Goal: Information Seeking & Learning: Learn about a topic

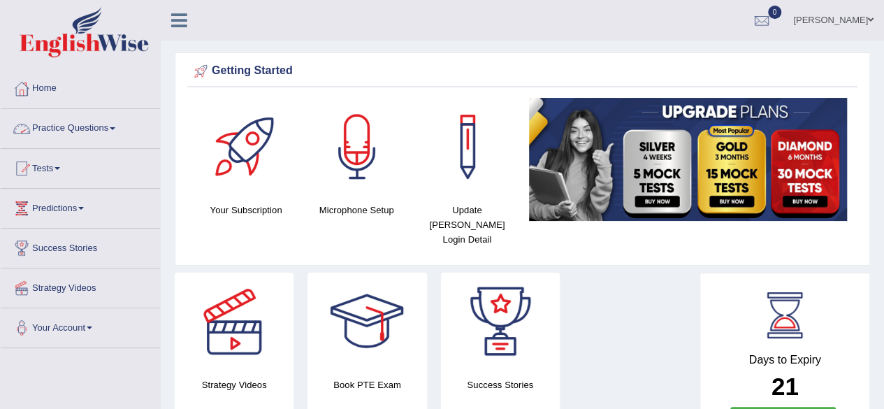
click at [115, 129] on link "Practice Questions" at bounding box center [80, 126] width 159 height 35
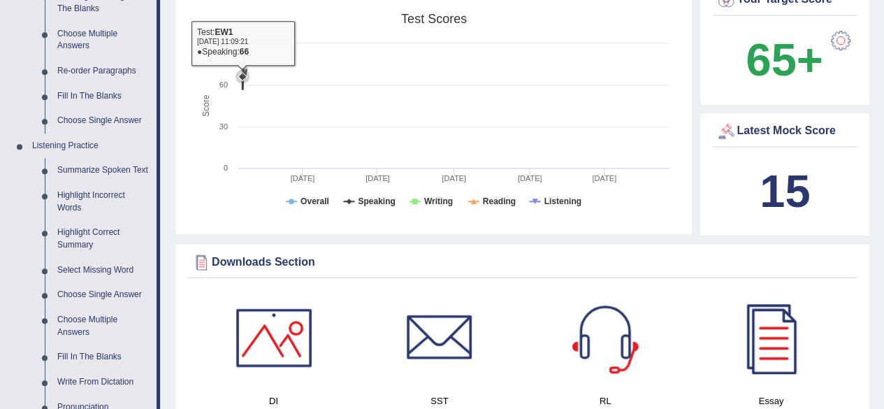
scroll to position [391, 0]
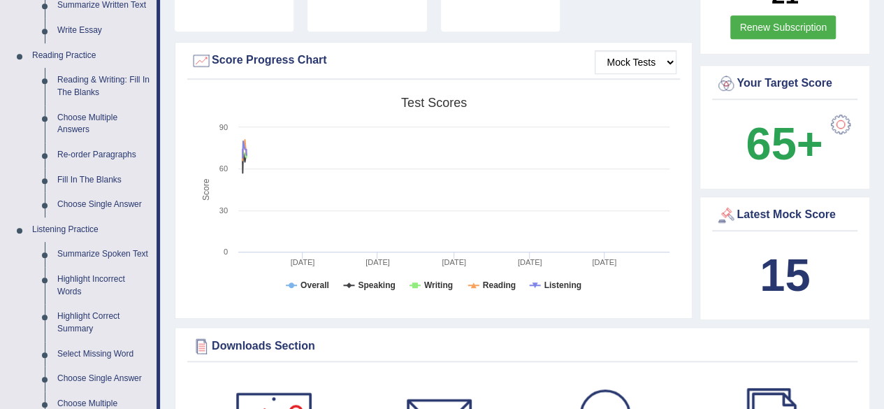
click at [189, 143] on div "Created with Highcharts 7.1.2 Score Test scores Overall Speaking Writing Readin…" at bounding box center [433, 200] width 493 height 221
click at [642, 50] on select "Mock Tests" at bounding box center [636, 62] width 82 height 24
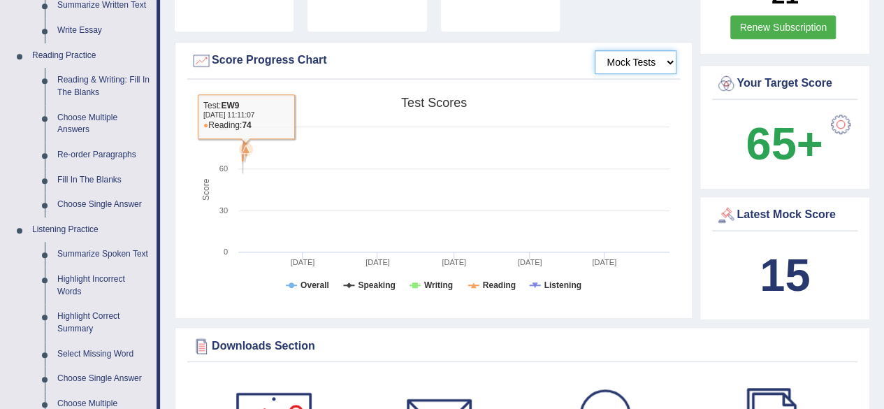
click at [597, 134] on rect at bounding box center [434, 198] width 486 height 217
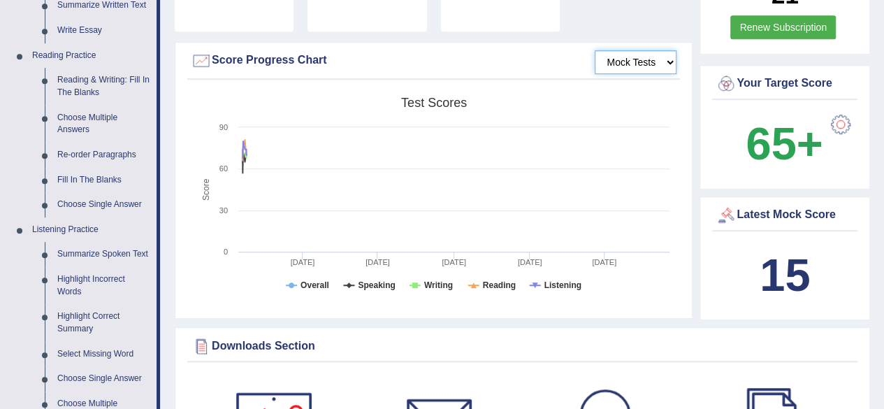
click at [656, 279] on rect at bounding box center [434, 198] width 486 height 217
click at [830, 110] on div at bounding box center [841, 124] width 28 height 28
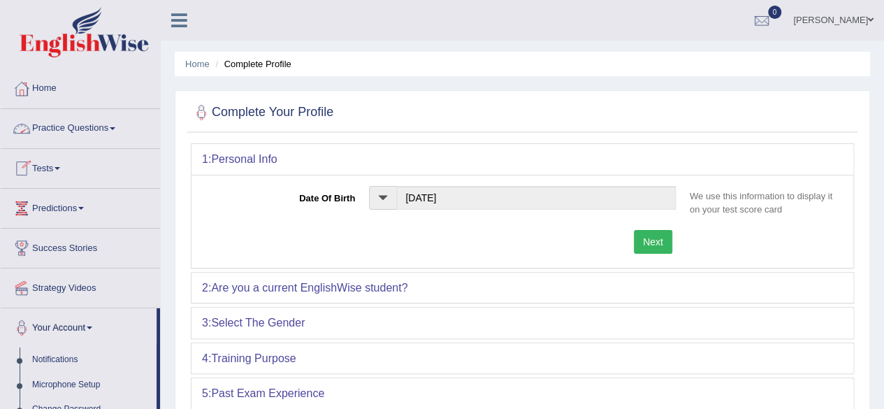
click at [112, 127] on link "Practice Questions" at bounding box center [80, 126] width 159 height 35
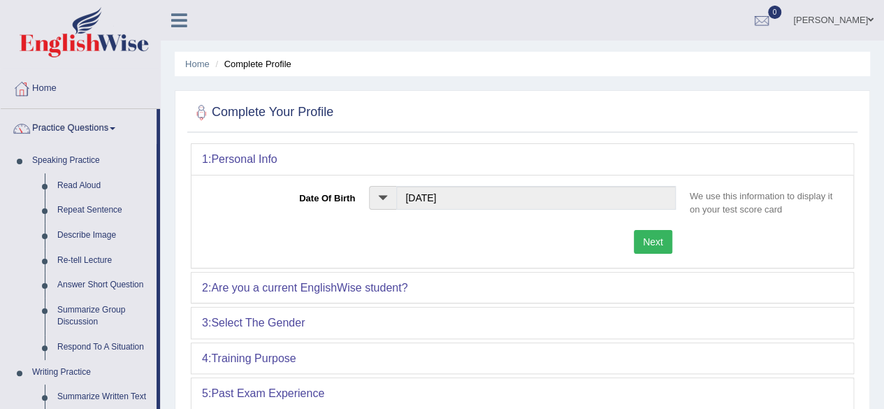
click at [112, 127] on link "Practice Questions" at bounding box center [79, 126] width 156 height 35
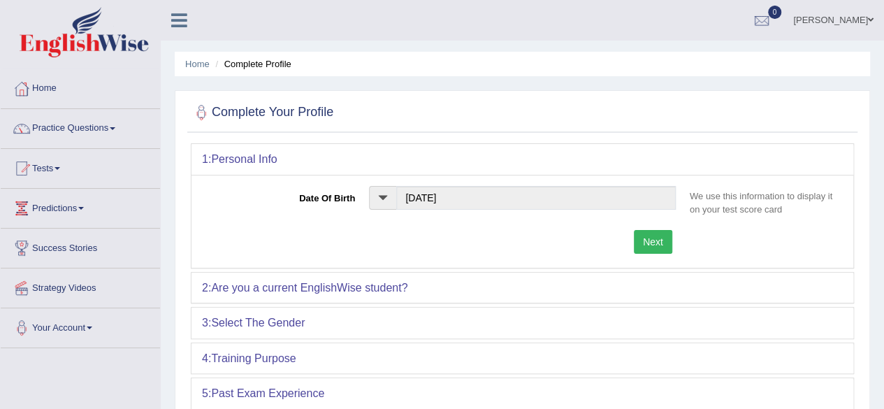
click at [112, 127] on link "Practice Questions" at bounding box center [80, 126] width 159 height 35
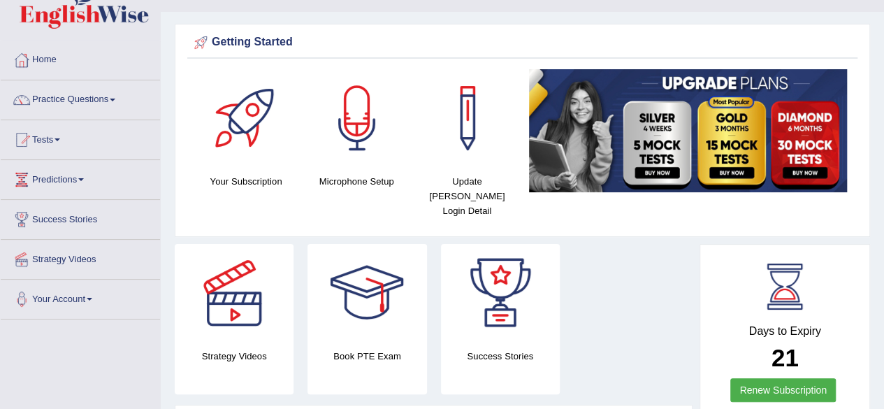
scroll to position [28, 0]
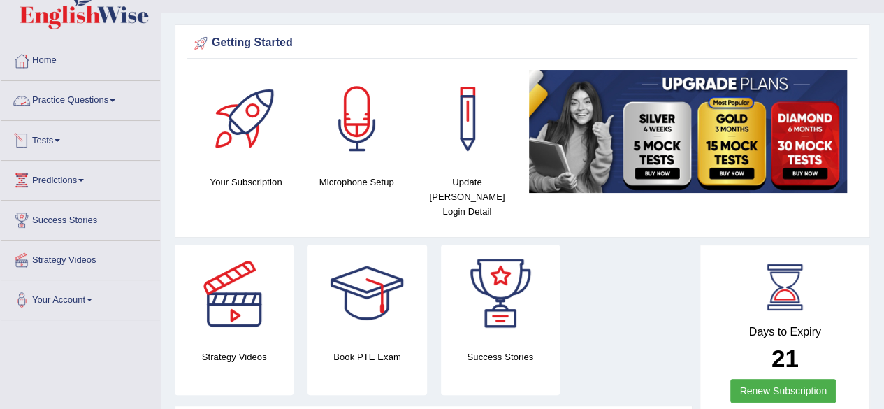
click at [63, 135] on link "Tests" at bounding box center [80, 138] width 159 height 35
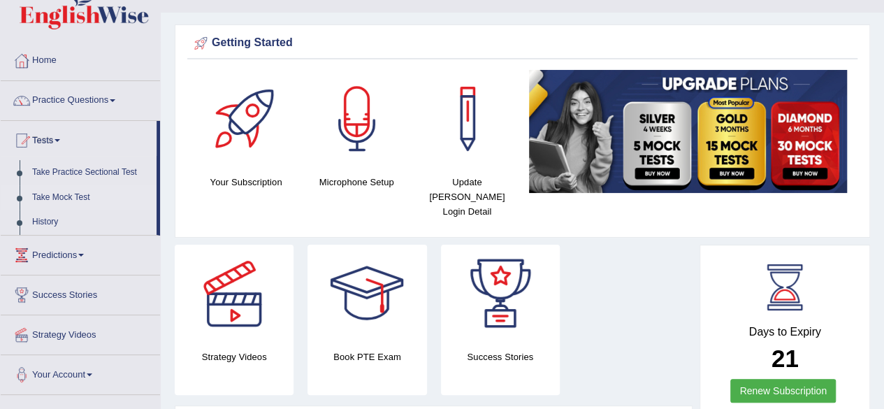
click at [66, 194] on link "Take Mock Test" at bounding box center [91, 197] width 131 height 25
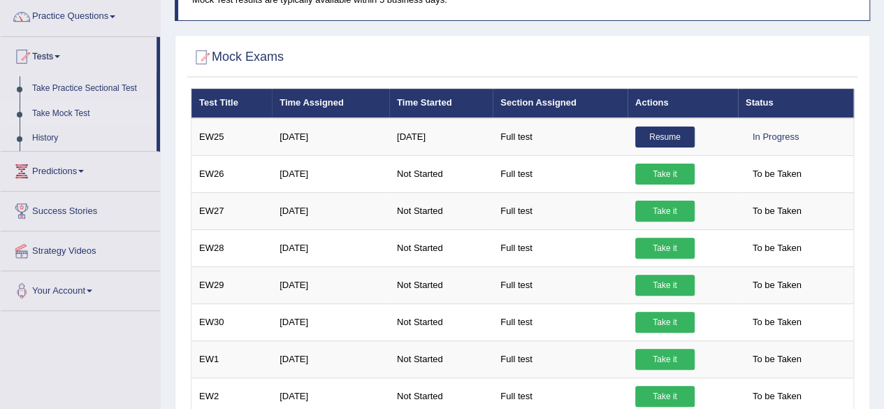
scroll to position [140, 0]
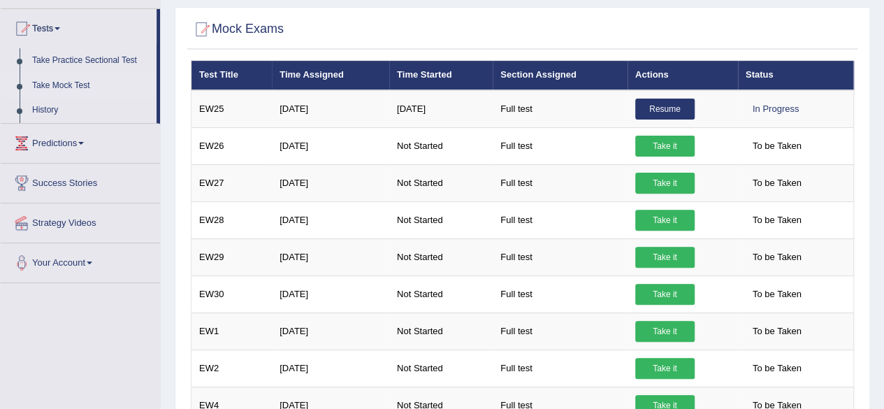
click at [566, 11] on div "Mock Exams × Have you watched our instructional video on how to take a Mock Tes…" at bounding box center [523, 247] width 696 height 480
click at [162, 71] on div "Home Mock Exams Mock Test results are typically available within 5 business day…" at bounding box center [522, 209] width 723 height 699
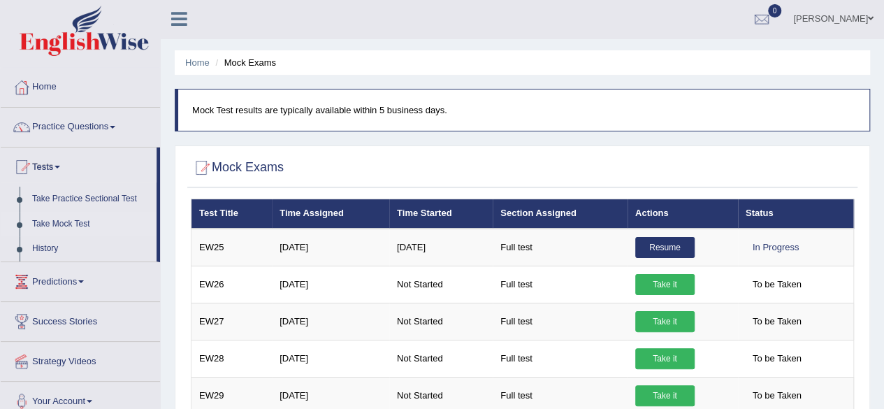
scroll to position [0, 0]
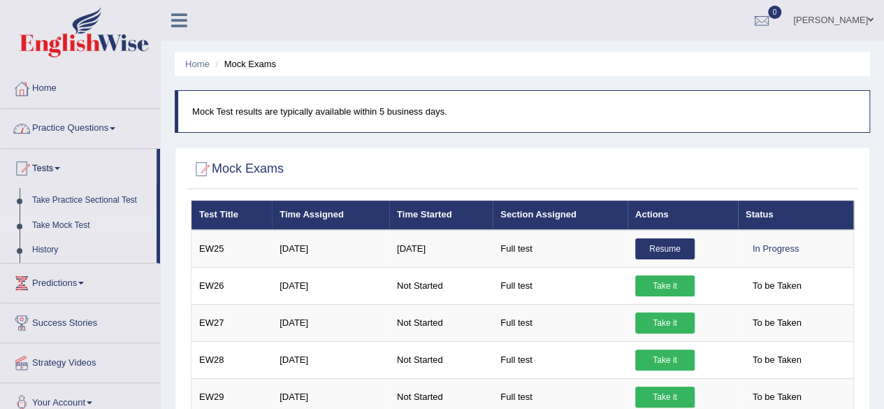
click at [116, 131] on link "Practice Questions" at bounding box center [80, 126] width 159 height 35
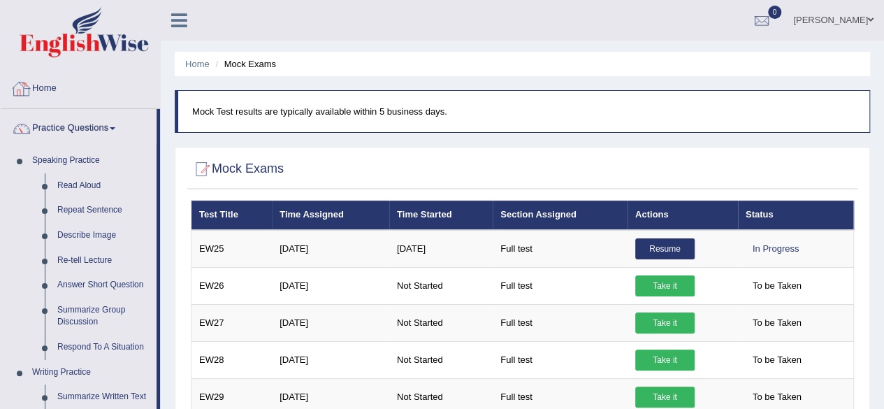
click at [165, 94] on div "Home Mock Exams Mock Test results are typically available within 5 business day…" at bounding box center [522, 349] width 723 height 699
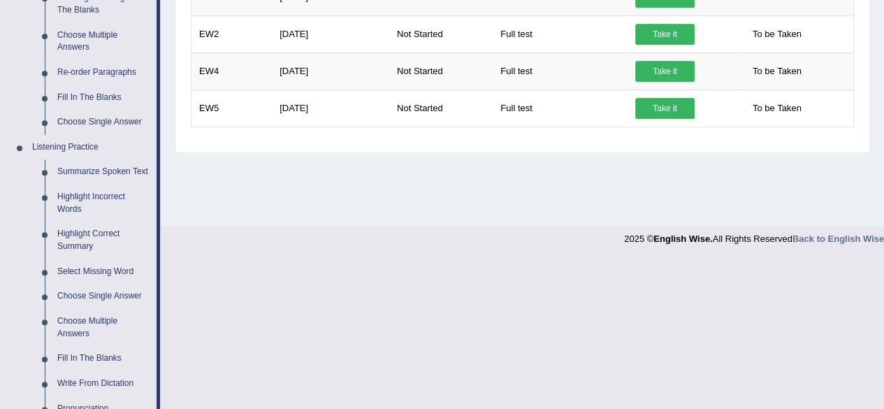
scroll to position [531, 0]
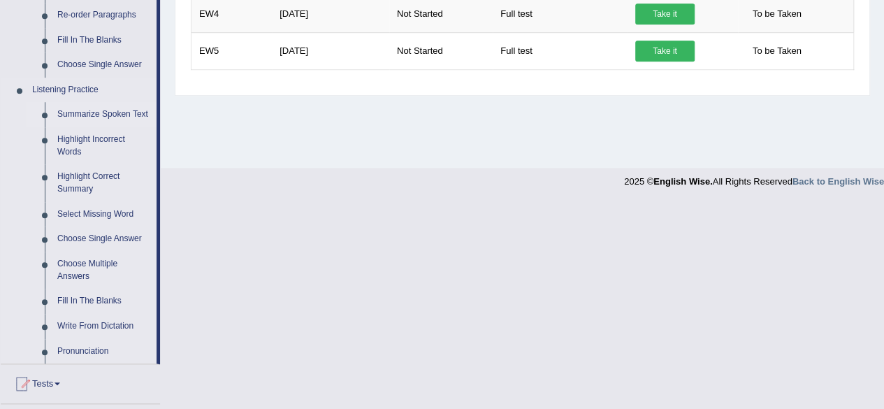
click at [109, 114] on link "Summarize Spoken Text" at bounding box center [104, 114] width 106 height 25
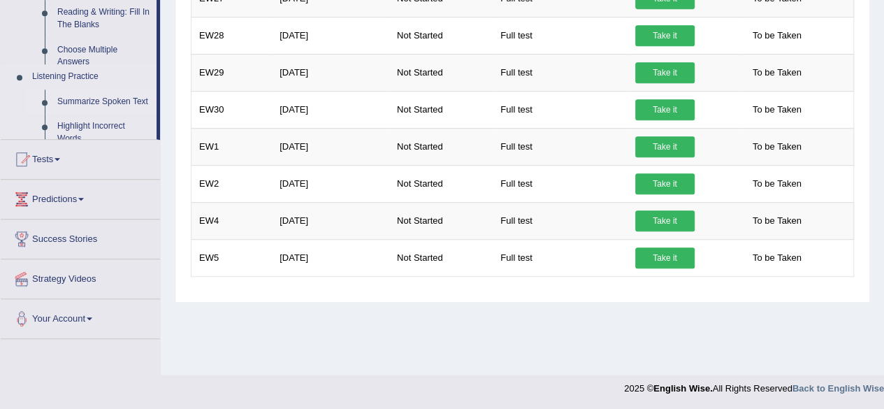
scroll to position [159, 0]
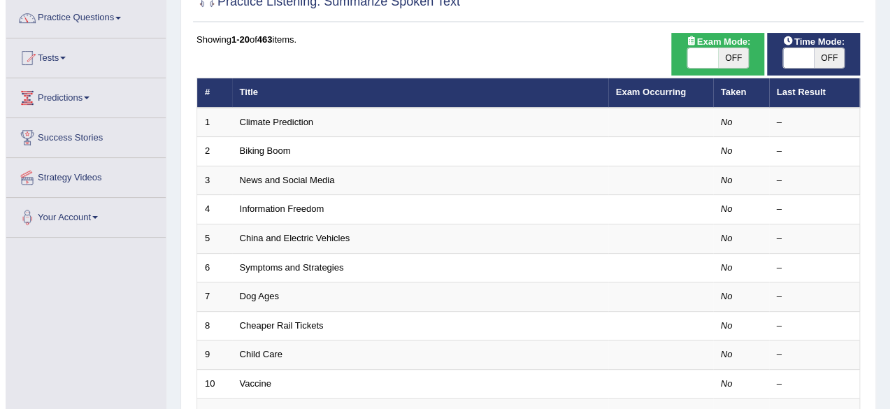
scroll to position [112, 0]
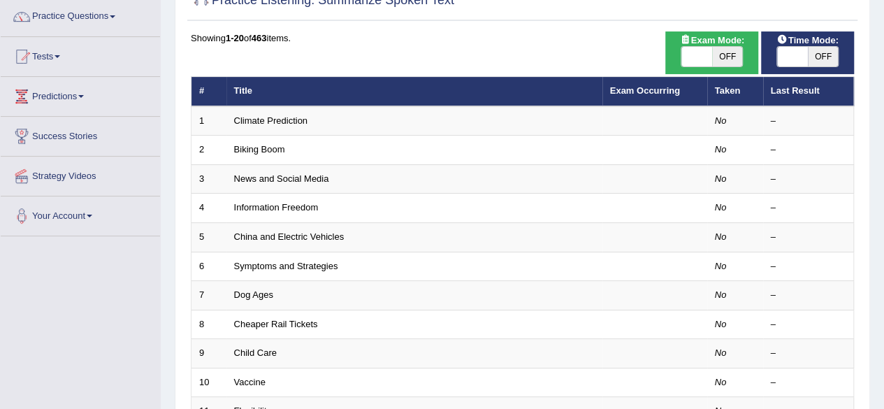
click at [730, 57] on span "OFF" at bounding box center [727, 57] width 31 height 20
checkbox input "true"
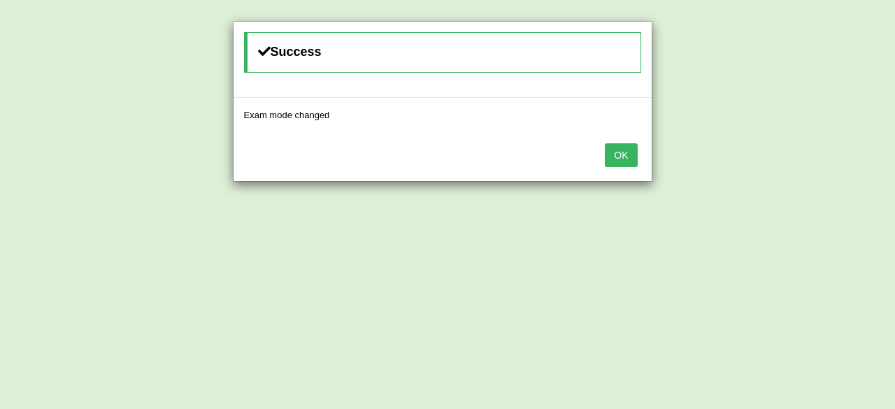
click at [631, 154] on button "OK" at bounding box center [621, 155] width 32 height 24
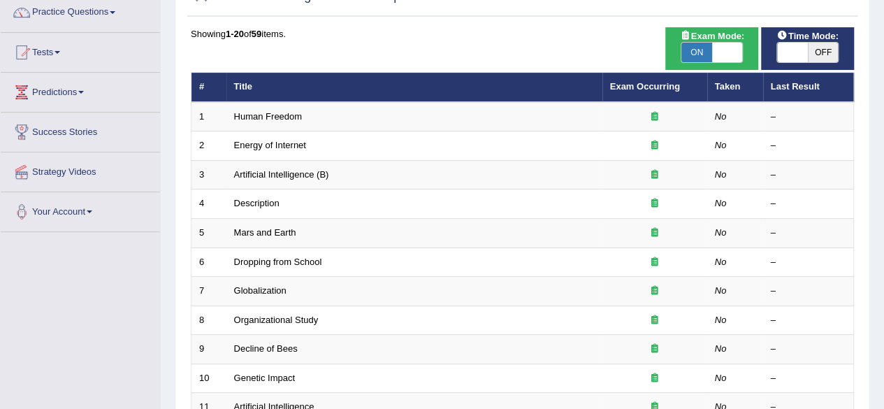
click at [826, 59] on span "OFF" at bounding box center [823, 53] width 31 height 20
checkbox input "true"
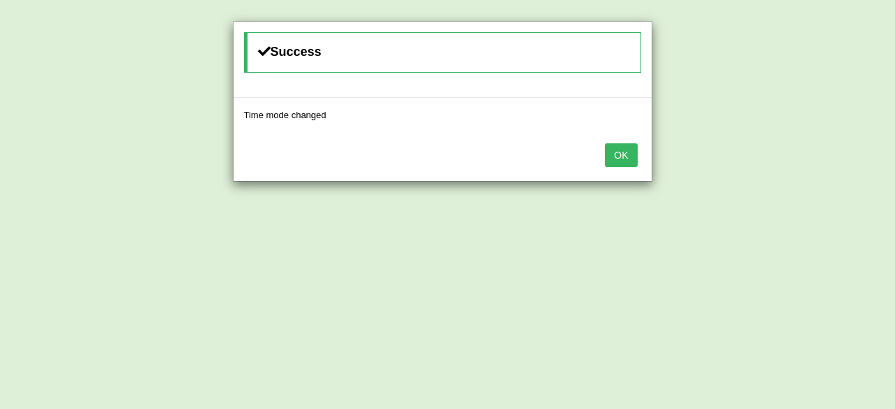
click at [618, 156] on button "OK" at bounding box center [621, 155] width 32 height 24
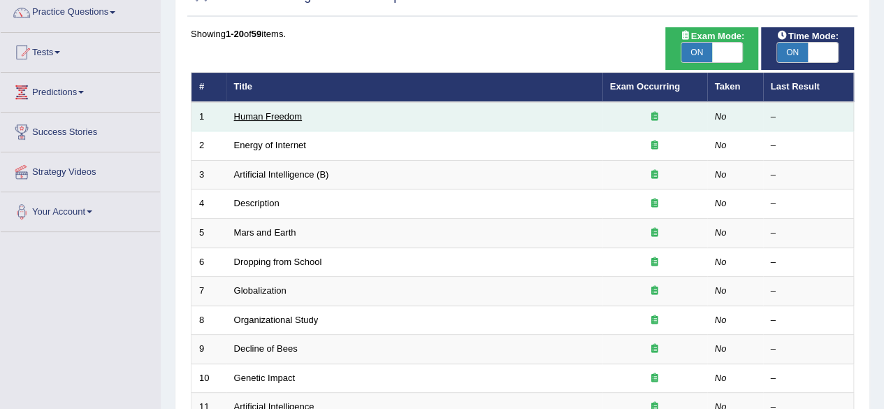
click at [278, 112] on link "Human Freedom" at bounding box center [268, 116] width 69 height 10
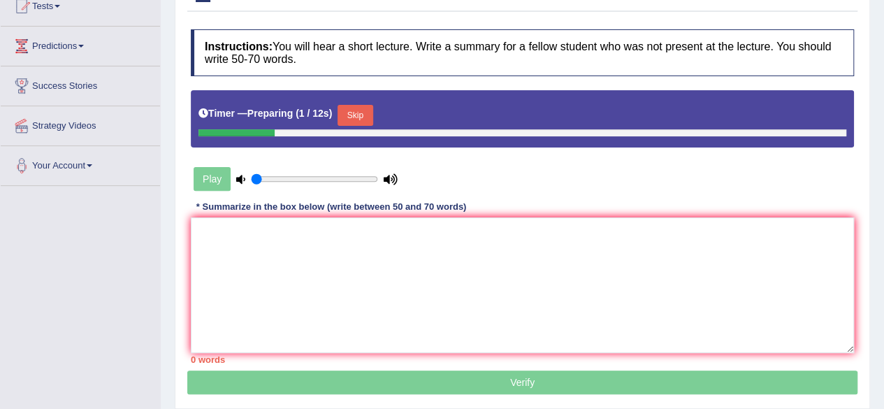
scroll to position [196, 0]
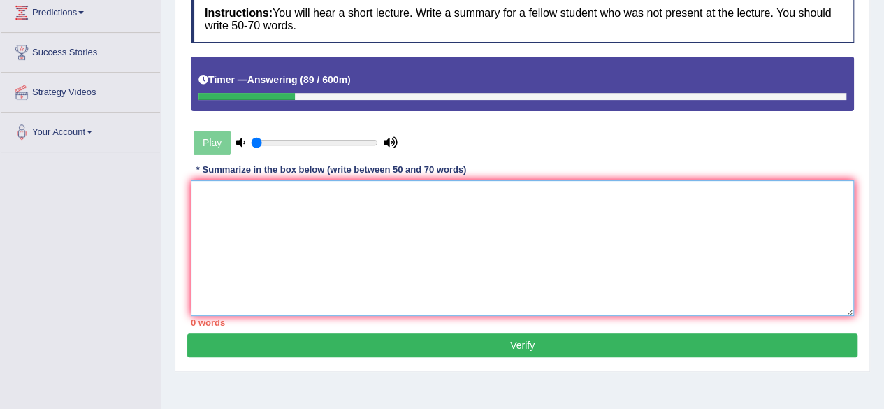
click at [249, 194] on textarea at bounding box center [522, 248] width 663 height 136
click at [295, 194] on textarea "The speaker gives the overview" at bounding box center [522, 248] width 663 height 136
click at [403, 201] on textarea "The speaker gives the comprehesive overview" at bounding box center [522, 248] width 663 height 136
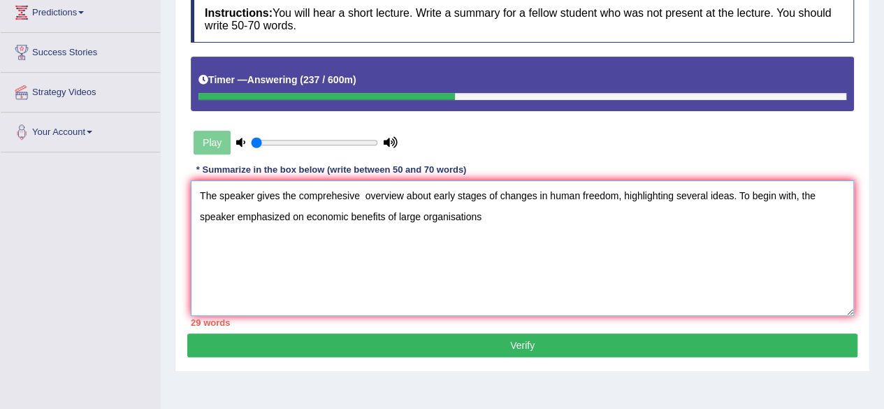
click at [457, 215] on textarea "The speaker gives the comprehesive overview about early stages of changes in hu…" at bounding box center [522, 248] width 663 height 136
click at [483, 213] on textarea "The speaker gives the comprehesive overview about early stages of changes in hu…" at bounding box center [522, 248] width 663 height 136
click at [737, 210] on textarea "The speaker gives the comprehesive overview about early stages of changes in hu…" at bounding box center [522, 248] width 663 height 136
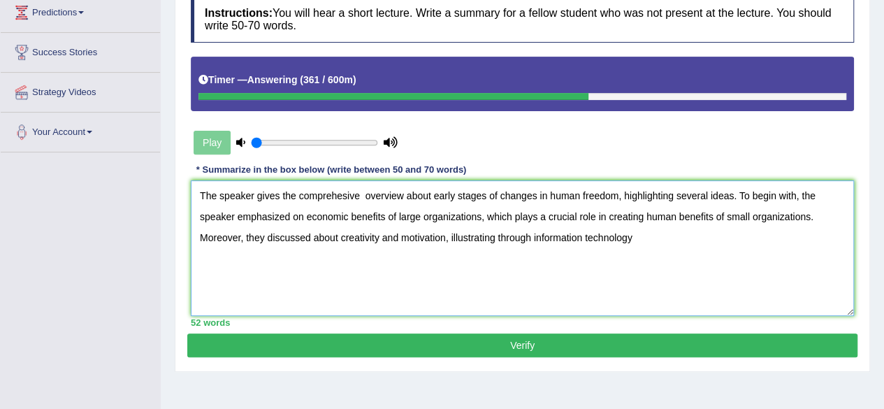
click at [534, 238] on textarea "The speaker gives the comprehesive overview about early stages of changes in hu…" at bounding box center [522, 248] width 663 height 136
click at [734, 241] on textarea "The speaker gives the comprehesive overview about early stages of changes in hu…" at bounding box center [522, 248] width 663 height 136
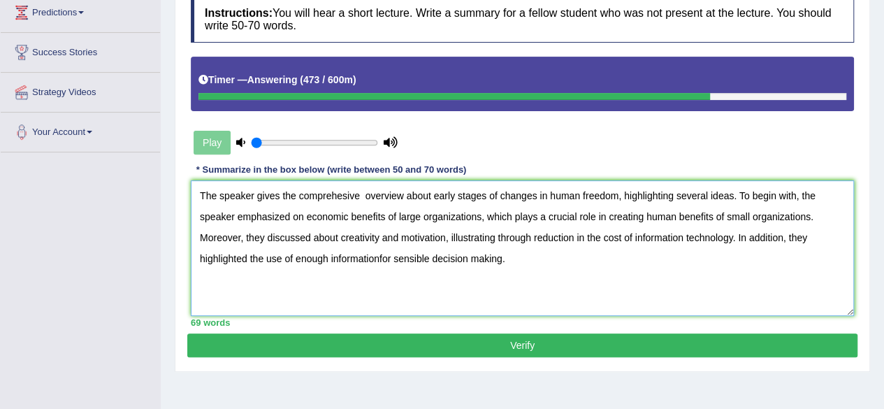
click at [737, 234] on textarea "The speaker gives the comprehesive overview about early stages of changes in hu…" at bounding box center [522, 248] width 663 height 136
drag, startPoint x: 737, startPoint y: 234, endPoint x: 814, endPoint y: 261, distance: 80.7
click at [814, 261] on textarea "The speaker gives the comprehesive overview about early stages of changes in hu…" at bounding box center [522, 248] width 663 height 136
click at [513, 268] on textarea "The speaker gives the comprehesive overview about early stages of changes in hu…" at bounding box center [522, 248] width 663 height 136
click at [256, 257] on textarea "The speaker gives the comprehesive overview about early stages of changes in hu…" at bounding box center [522, 248] width 663 height 136
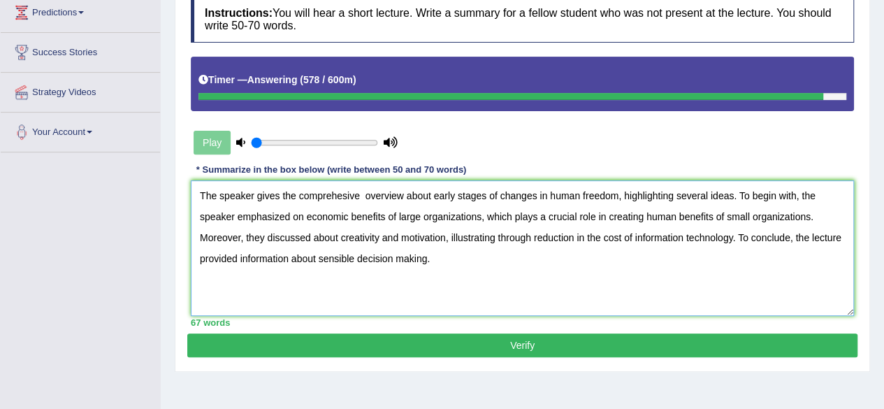
click at [365, 199] on textarea "The speaker gives the comprehesive overview about early stages of changes in hu…" at bounding box center [522, 248] width 663 height 136
click at [340, 199] on textarea "The speaker gives the comprehesive overview about early stages of changes in hu…" at bounding box center [522, 248] width 663 height 136
type textarea "The speaker gives the comprehensive overview about early stages of changes in h…"
click at [537, 349] on button "Verify" at bounding box center [522, 345] width 670 height 24
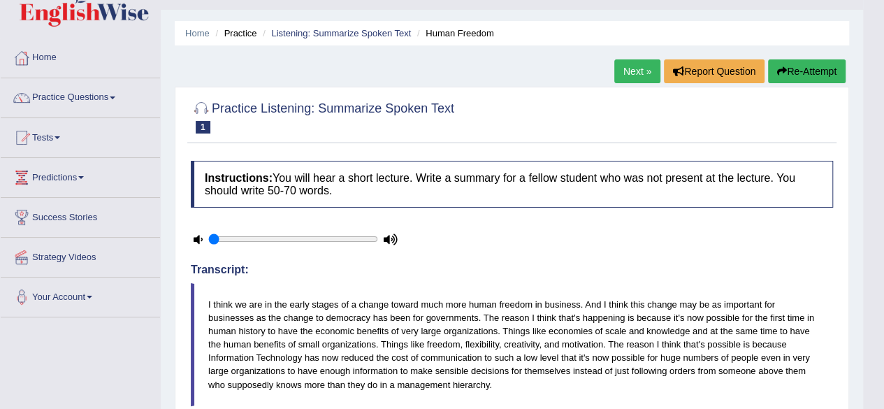
scroll to position [28, 0]
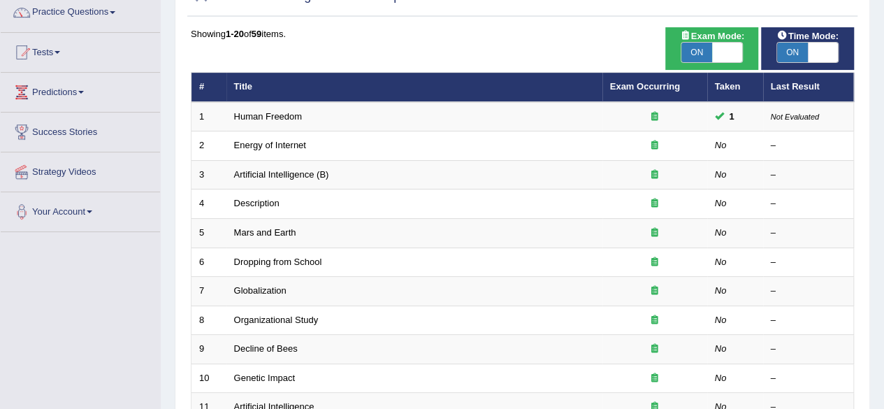
click at [805, 52] on span "ON" at bounding box center [792, 53] width 31 height 20
checkbox input "false"
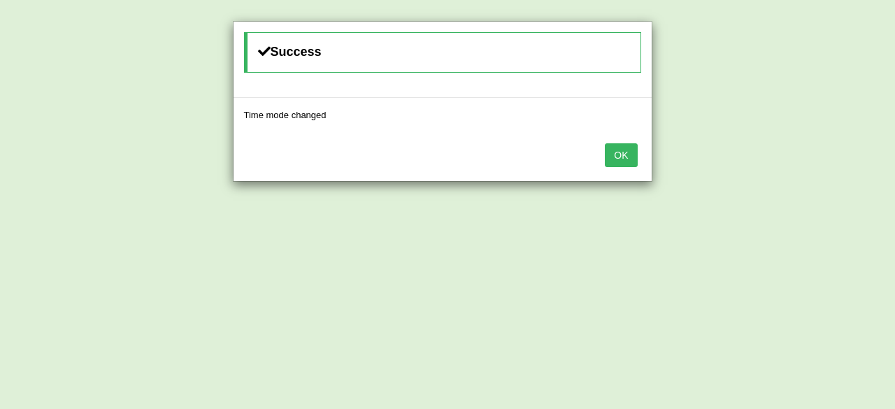
click at [630, 152] on button "OK" at bounding box center [621, 155] width 32 height 24
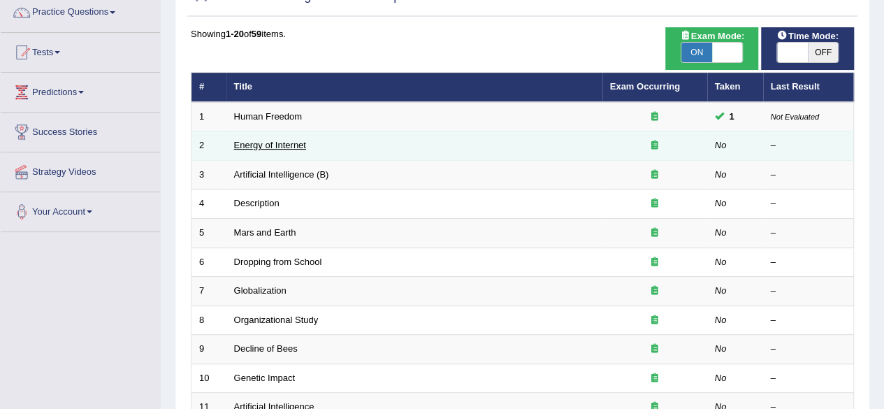
click at [303, 147] on link "Energy of Internet" at bounding box center [270, 145] width 72 height 10
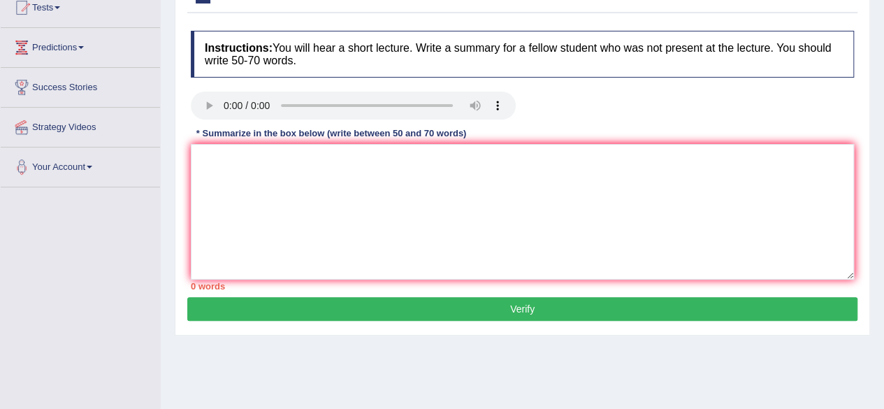
scroll to position [168, 0]
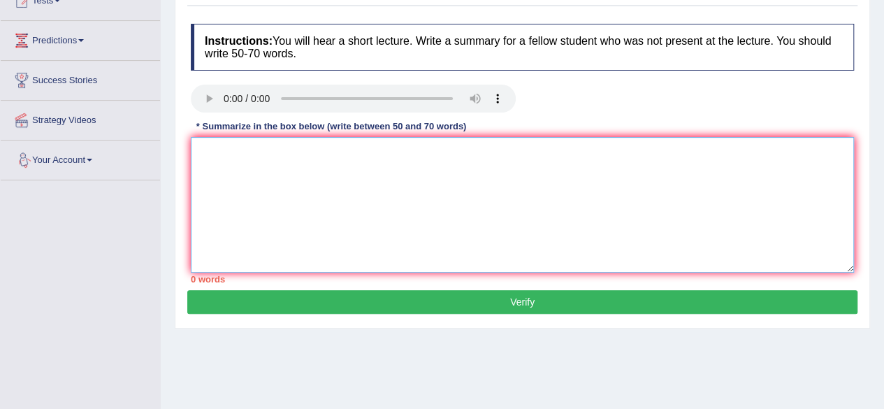
click at [208, 154] on textarea at bounding box center [522, 205] width 663 height 136
click at [532, 150] on textarea "The speaker provided a comprehensive overview on internet usage, highlighing" at bounding box center [522, 205] width 663 height 136
click at [556, 152] on textarea "The speaker provided a comprehensive overview on internet usage, highlighting" at bounding box center [522, 205] width 663 height 136
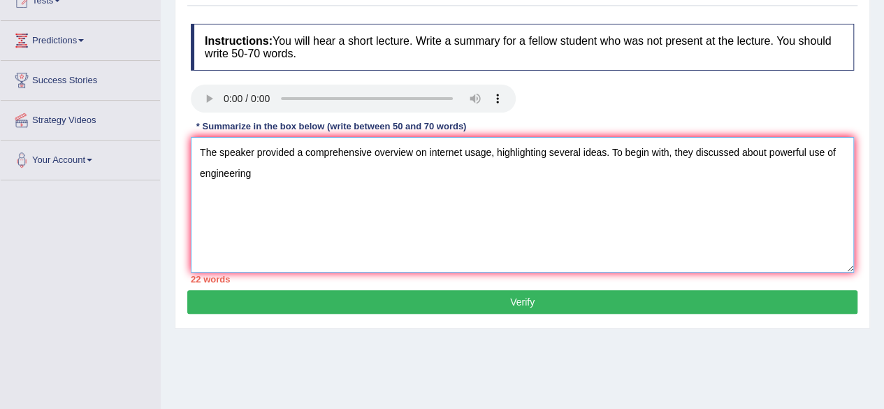
click at [253, 174] on textarea "The speaker provided a comprehensive overview on internet usage, highlighting s…" at bounding box center [522, 205] width 663 height 136
click at [766, 151] on textarea "The speaker provided a comprehensive overview on internet usage, highlighting s…" at bounding box center [522, 205] width 663 height 136
click at [322, 169] on textarea "The speaker provided a comprehensive overview on internet usage, highlighting s…" at bounding box center [522, 205] width 663 height 136
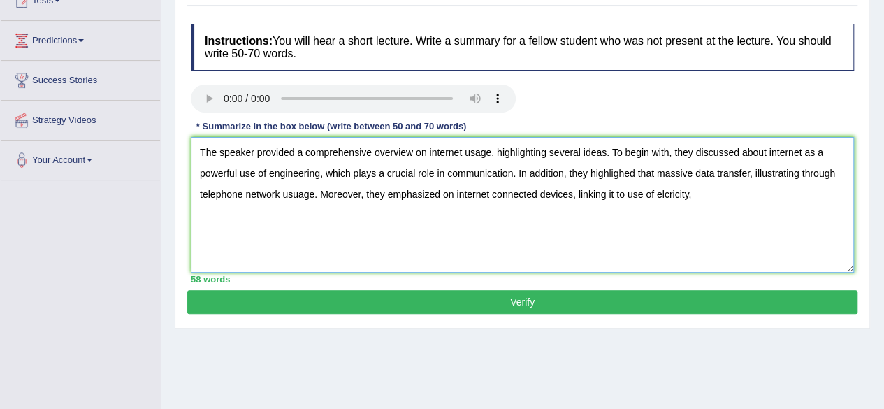
click at [668, 192] on textarea "The speaker provided a comprehensive overview on internet usage, highlighting s…" at bounding box center [522, 205] width 663 height 136
click at [675, 192] on textarea "The speaker provided a comprehensive overview on internet usage, highlighting s…" at bounding box center [522, 205] width 663 height 136
click at [709, 194] on textarea "The speaker provided a comprehensive overview on internet usage, highlighting s…" at bounding box center [522, 205] width 663 height 136
click at [702, 194] on textarea "The speaker provided a comprehensive overview on internet usage, highlighting s…" at bounding box center [522, 205] width 663 height 136
click at [784, 197] on textarea "The speaker provided a comprehensive overview on internet usage, highlighting s…" at bounding box center [522, 205] width 663 height 136
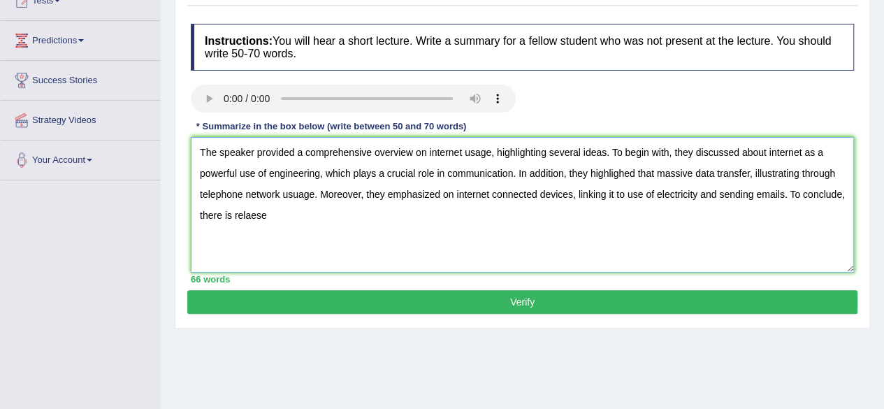
click at [255, 215] on textarea "The speaker provided a comprehensive overview on internet usage, highlighting s…" at bounding box center [522, 205] width 663 height 136
click at [273, 216] on textarea "The speaker provided a comprehensive overview on internet usage, highlighting s…" at bounding box center [522, 205] width 663 height 136
click at [344, 215] on textarea "The speaker provided a comprehensive overview on internet usage, highlighting s…" at bounding box center [522, 205] width 663 height 136
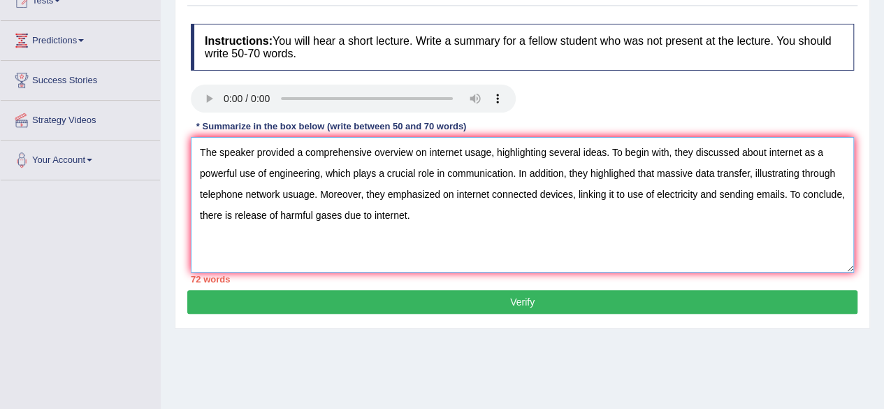
click at [785, 194] on textarea "The speaker provided a comprehensive overview on internet usage, highlighting s…" at bounding box center [522, 205] width 663 height 136
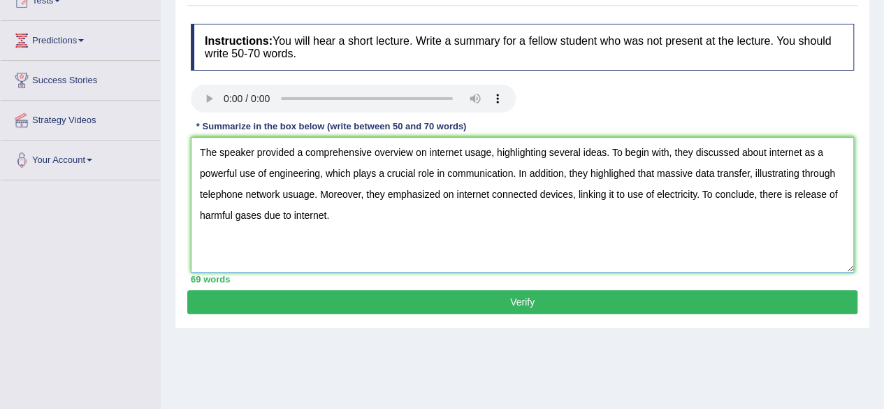
click at [296, 195] on textarea "The speaker provided a comprehensive overview on internet usage, highlighting s…" at bounding box center [522, 205] width 663 height 136
click at [626, 177] on textarea "The speaker provided a comprehensive overview on internet usage, highlighting s…" at bounding box center [522, 205] width 663 height 136
type textarea "The speaker provided a comprehensive overview on internet usage, highlighting s…"
click at [527, 306] on button "Verify" at bounding box center [522, 302] width 670 height 24
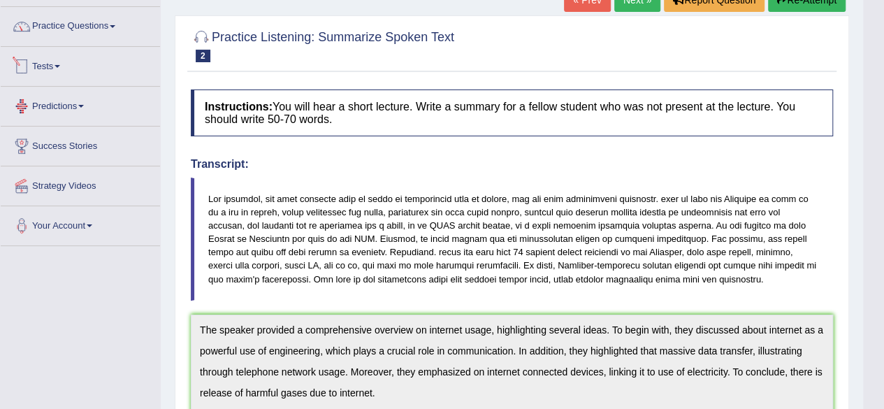
scroll to position [84, 0]
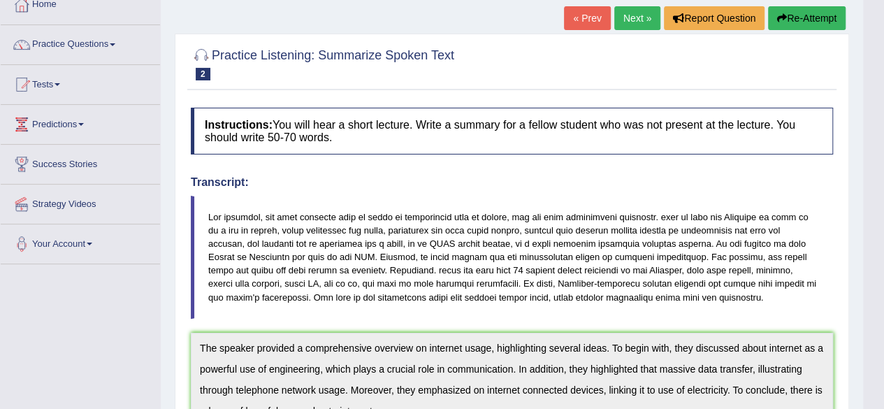
click at [115, 44] on span at bounding box center [113, 44] width 6 height 3
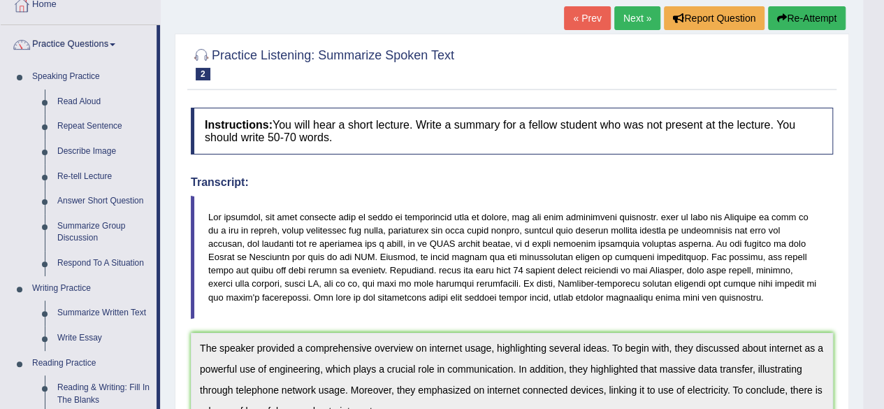
click at [171, 124] on div "Home Practice Listening: Summarize Spoken Text Energy of Internet « Prev Next »…" at bounding box center [512, 368] width 703 height 904
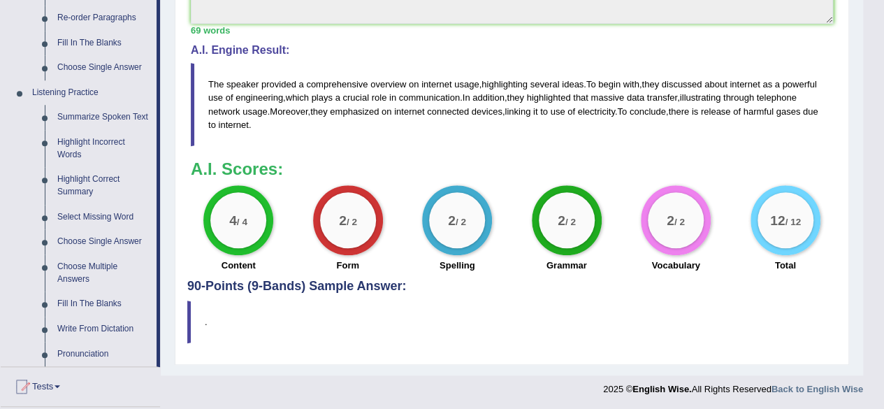
scroll to position [531, 0]
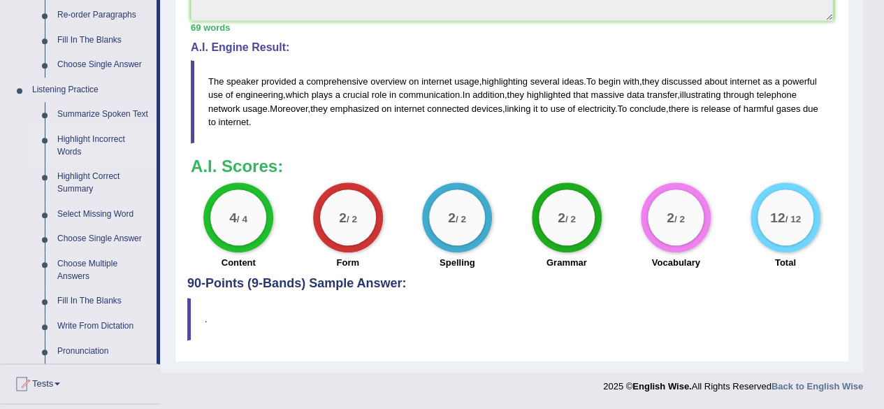
click at [94, 137] on link "Highlight Incorrect Words" at bounding box center [104, 145] width 106 height 37
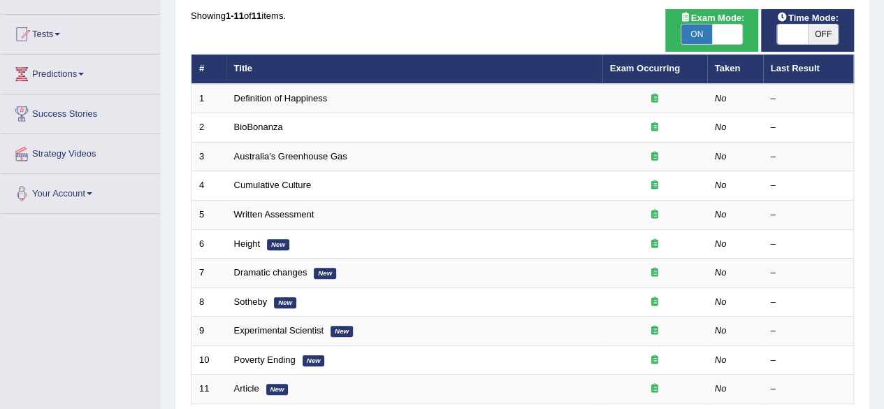
scroll to position [140, 0]
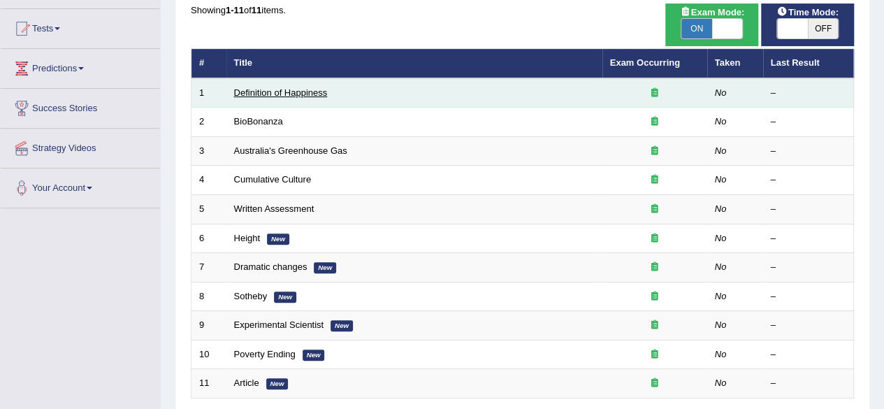
click at [254, 94] on link "Definition of Happiness" at bounding box center [281, 92] width 94 height 10
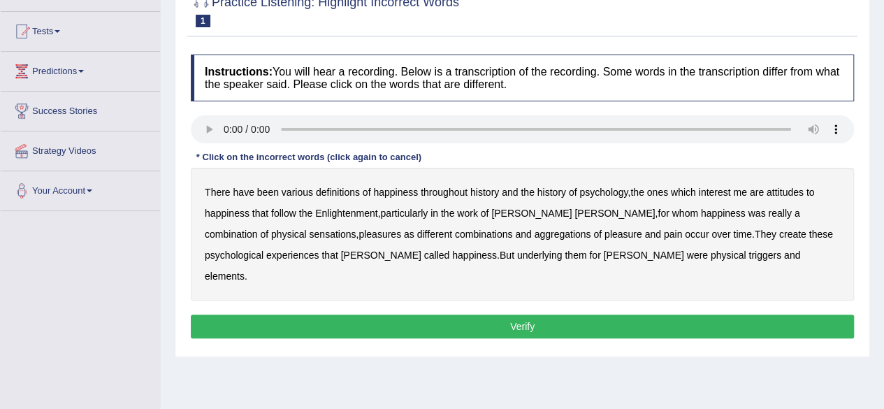
scroll to position [141, 0]
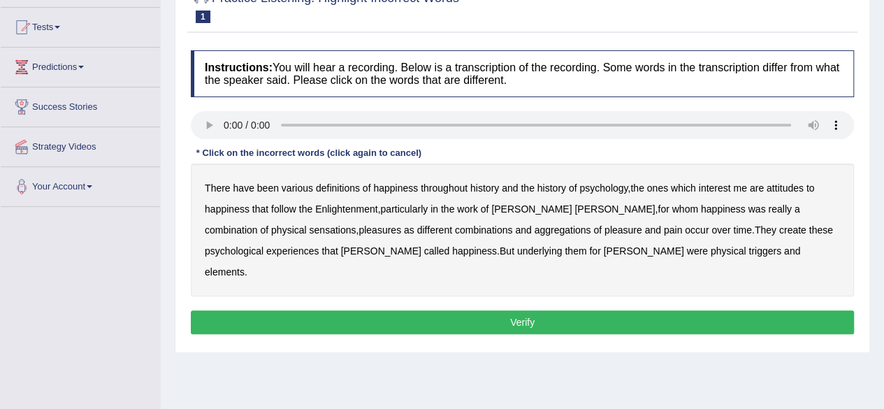
click at [607, 188] on b "psychology" at bounding box center [603, 187] width 48 height 11
click at [782, 186] on b "attitudes" at bounding box center [785, 187] width 37 height 11
click at [309, 229] on b "sensations" at bounding box center [332, 229] width 47 height 11
click at [779, 229] on b "create" at bounding box center [792, 229] width 27 height 11
click at [245, 266] on b "elements" at bounding box center [225, 271] width 40 height 11
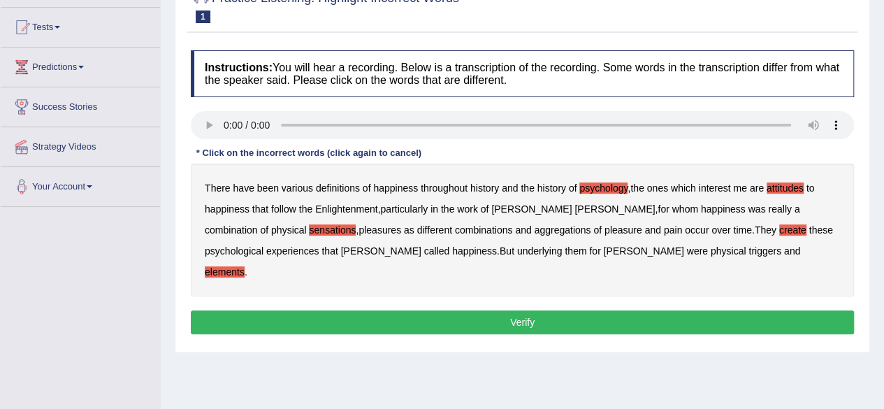
click at [556, 310] on button "Verify" at bounding box center [522, 322] width 663 height 24
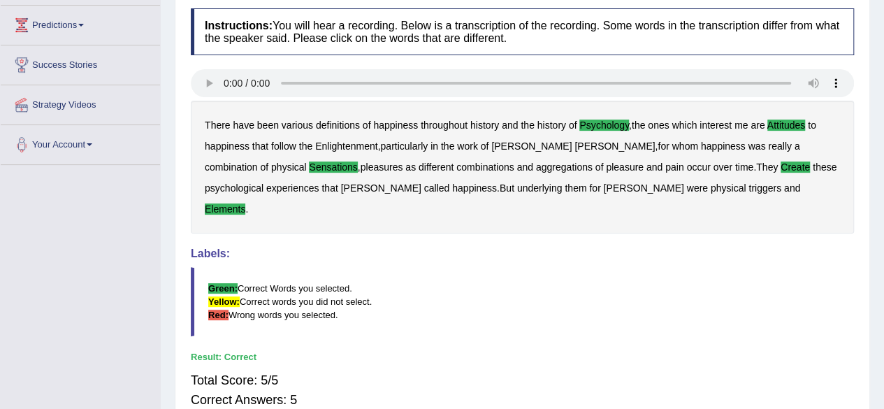
scroll to position [113, 0]
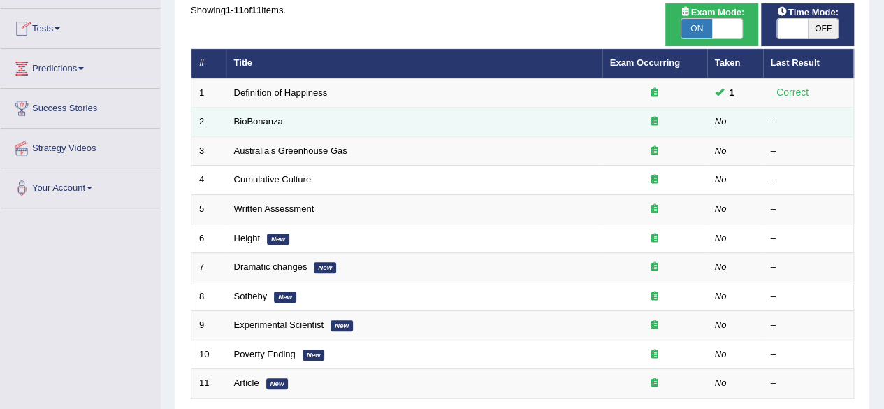
click at [261, 113] on td "BioBonanza" at bounding box center [414, 122] width 376 height 29
click at [263, 119] on link "BioBonanza" at bounding box center [258, 121] width 49 height 10
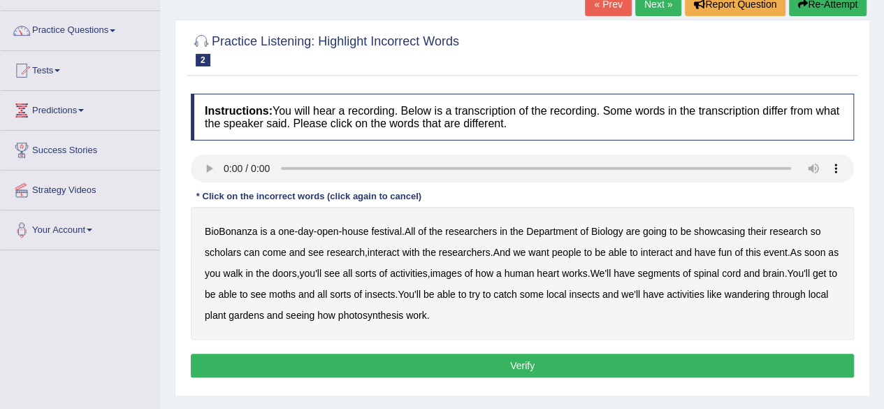
scroll to position [100, 0]
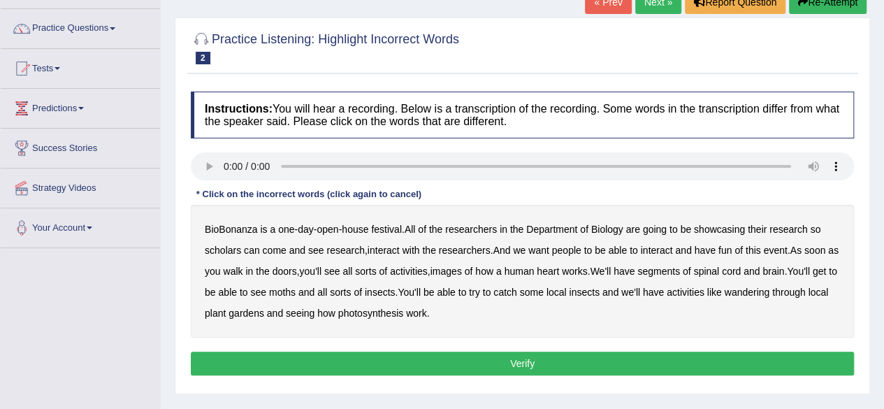
click at [227, 250] on b "scholars" at bounding box center [223, 250] width 36 height 11
click at [462, 268] on b "images" at bounding box center [446, 271] width 31 height 11
click at [677, 273] on b "segments" at bounding box center [659, 271] width 43 height 11
click at [296, 287] on b "moths" at bounding box center [282, 292] width 27 height 11
click at [770, 288] on b "wandering" at bounding box center [747, 292] width 45 height 11
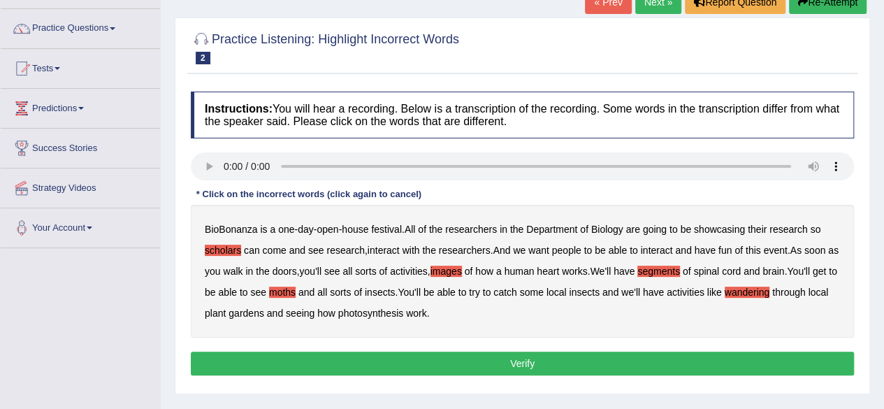
click at [506, 361] on button "Verify" at bounding box center [522, 364] width 663 height 24
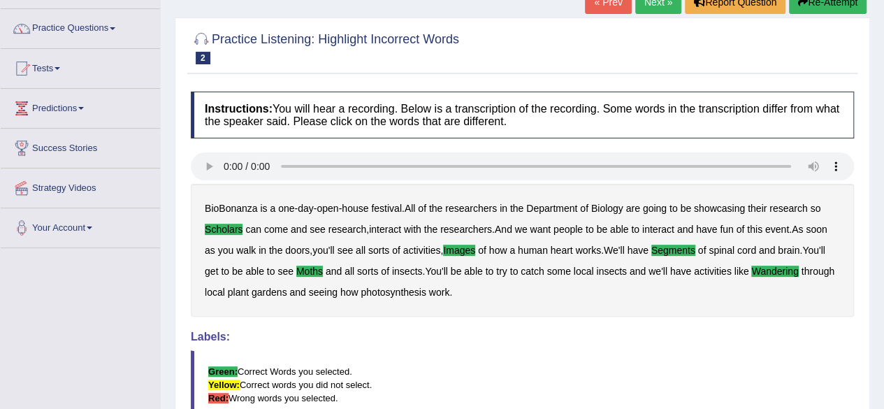
scroll to position [0, 0]
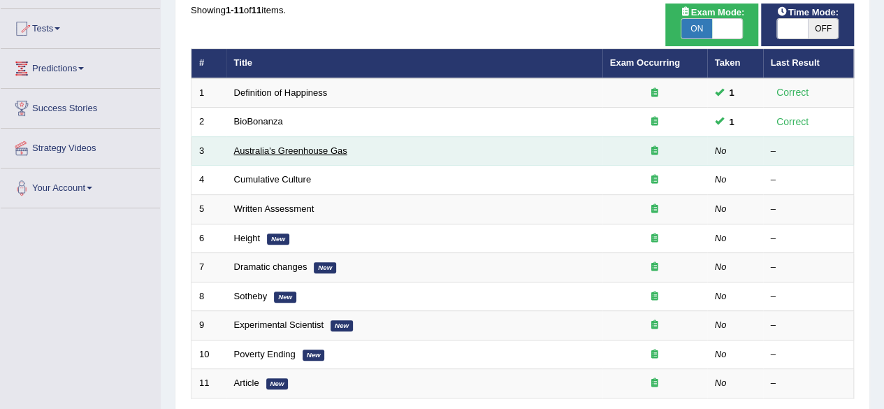
click at [273, 149] on link "Australia's Greenhouse Gas" at bounding box center [290, 150] width 113 height 10
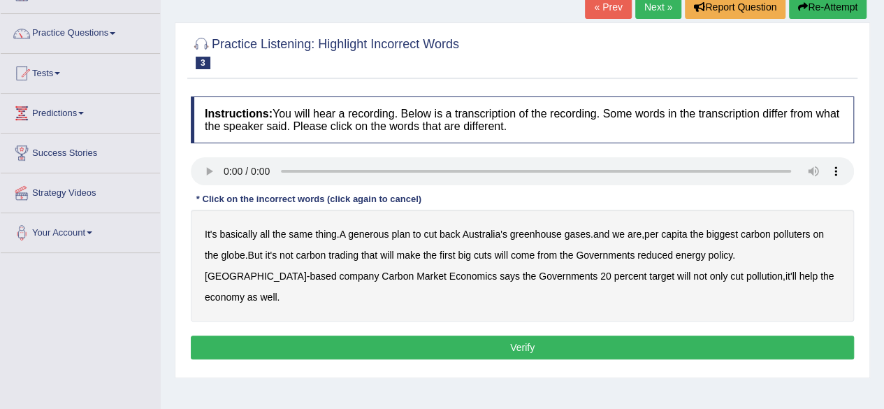
scroll to position [108, 0]
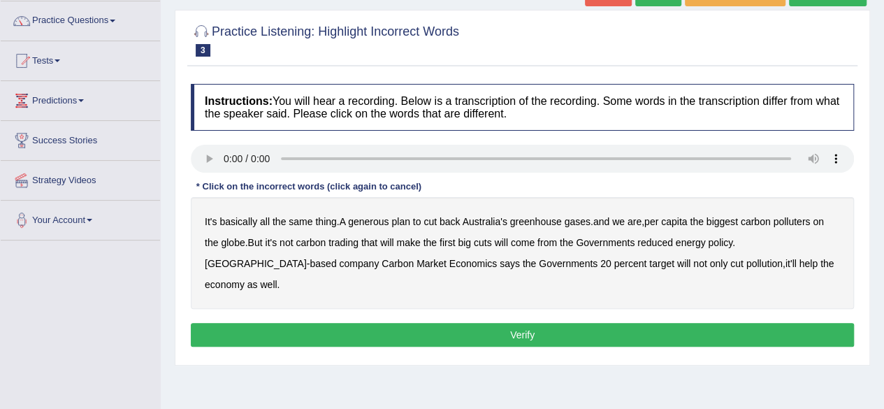
click at [380, 222] on b "generous" at bounding box center [368, 221] width 41 height 11
click at [239, 237] on b "globe" at bounding box center [233, 242] width 24 height 11
click at [521, 323] on button "Verify" at bounding box center [522, 335] width 663 height 24
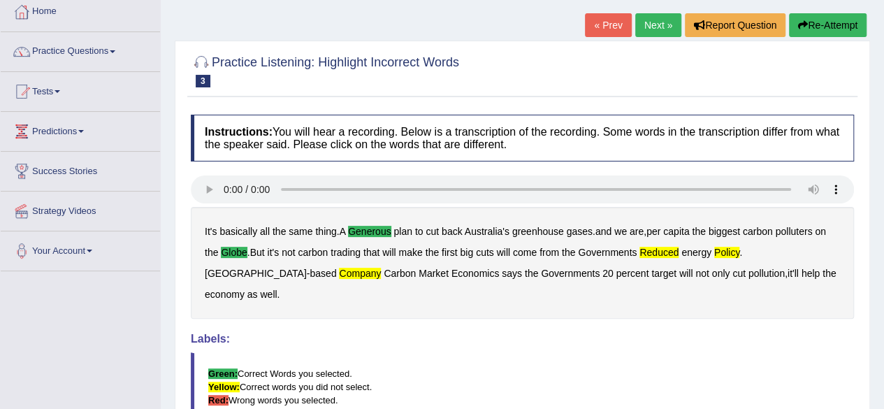
scroll to position [52, 0]
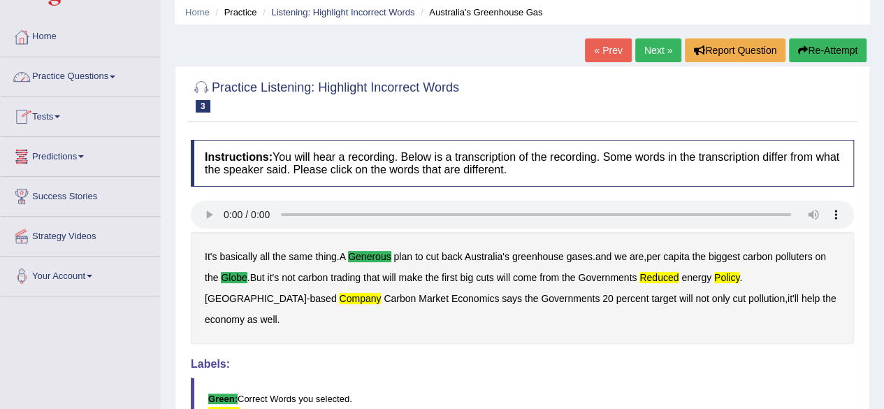
click at [114, 75] on link "Practice Questions" at bounding box center [80, 74] width 159 height 35
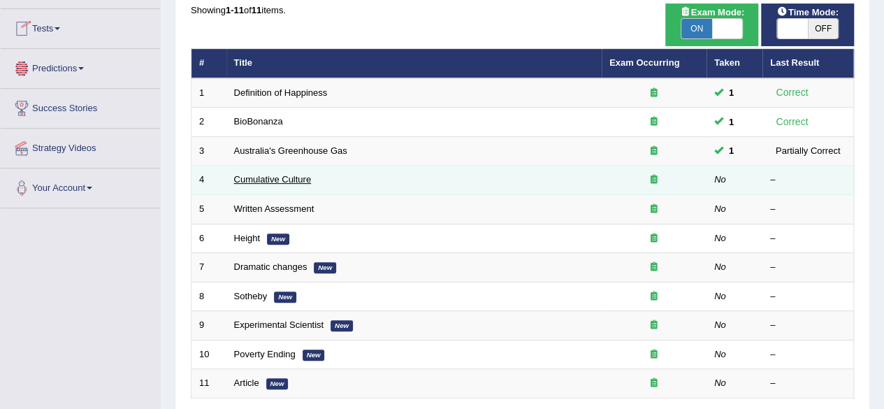
click at [287, 180] on link "Cumulative Culture" at bounding box center [273, 179] width 78 height 10
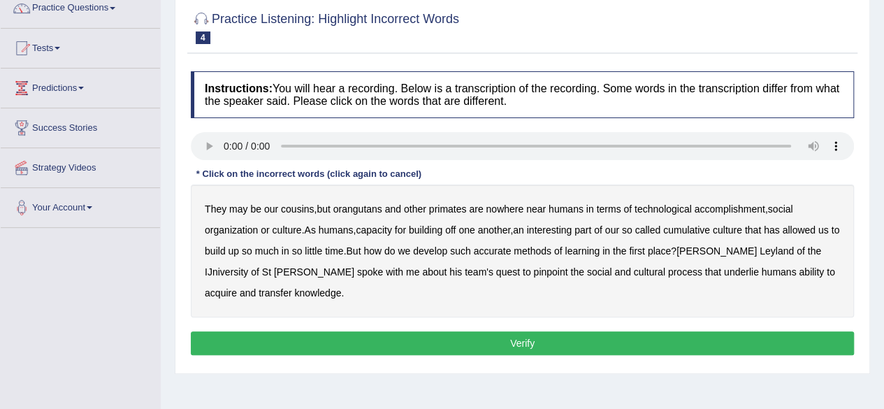
scroll to position [147, 0]
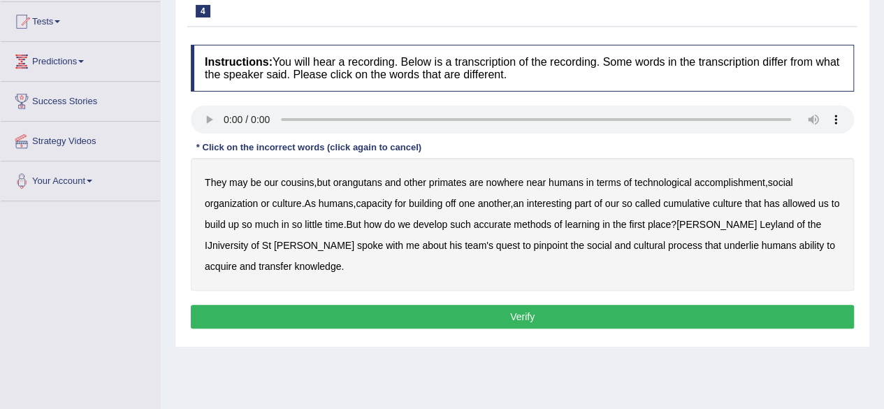
click at [499, 224] on b "accurate" at bounding box center [493, 224] width 38 height 11
click at [634, 240] on b "cultural" at bounding box center [649, 245] width 31 height 11
click at [647, 324] on button "Verify" at bounding box center [522, 317] width 663 height 24
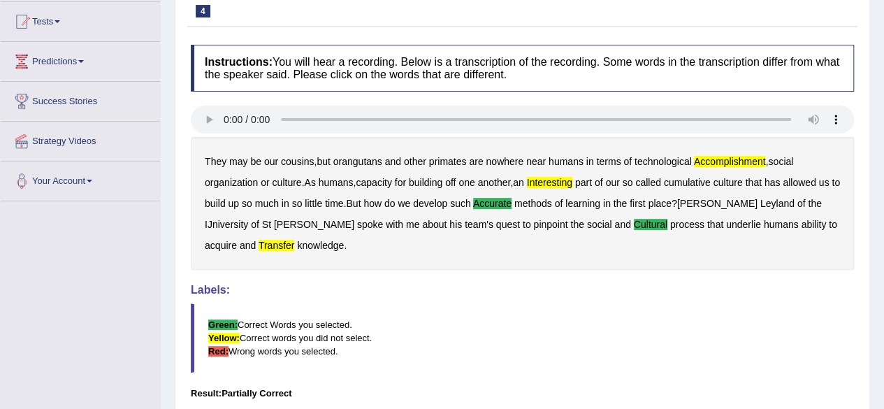
scroll to position [175, 0]
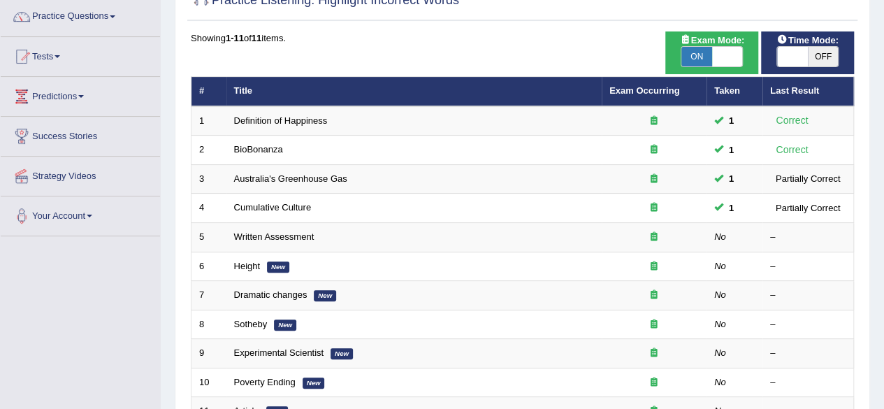
scroll to position [28, 0]
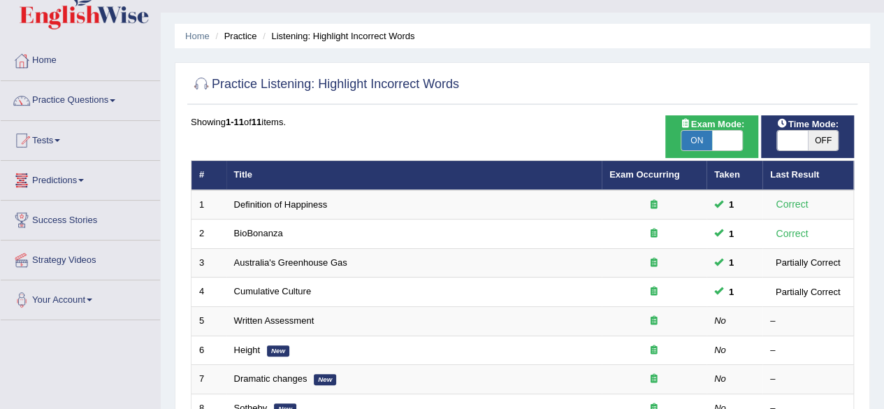
click at [115, 99] on span at bounding box center [113, 100] width 6 height 3
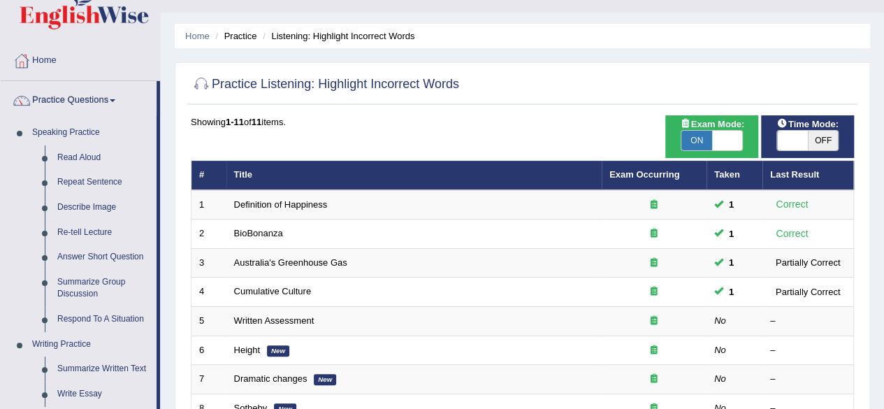
click at [167, 149] on div "Home Practice Listening: Highlight Incorrect Words Practice Listening: Highligh…" at bounding box center [522, 321] width 723 height 699
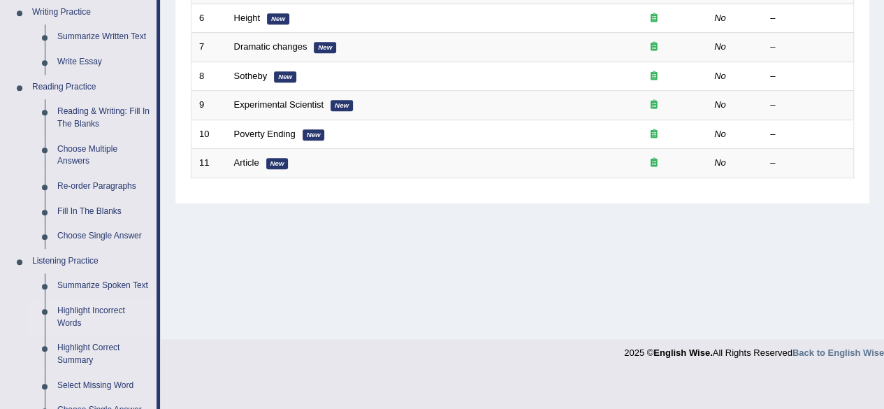
scroll to position [363, 0]
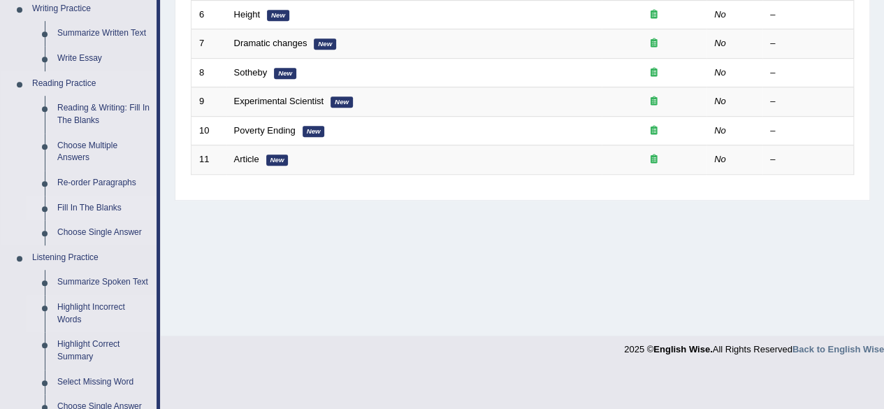
click at [94, 199] on link "Fill In The Blanks" at bounding box center [104, 208] width 106 height 25
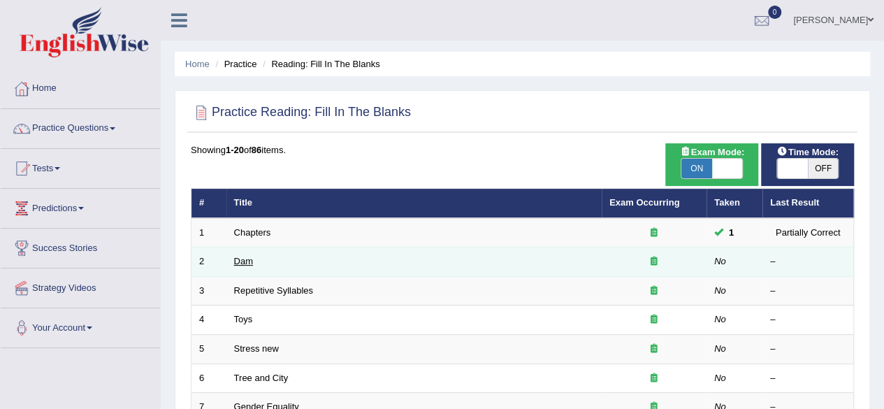
click at [245, 262] on link "Dam" at bounding box center [243, 261] width 19 height 10
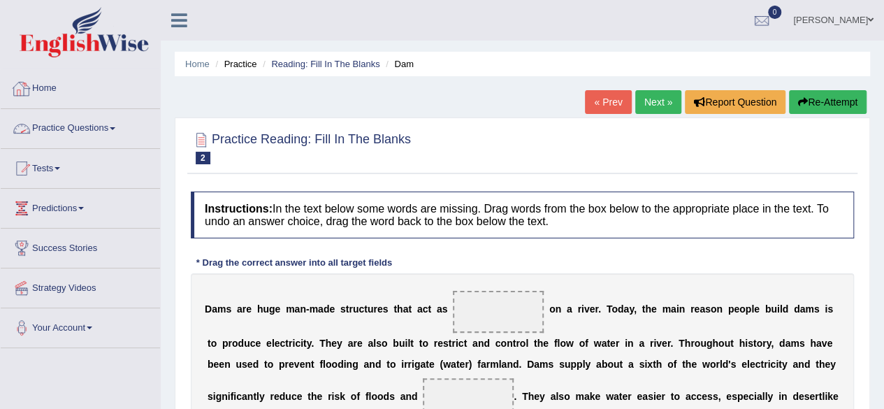
click at [113, 129] on link "Practice Questions" at bounding box center [80, 126] width 159 height 35
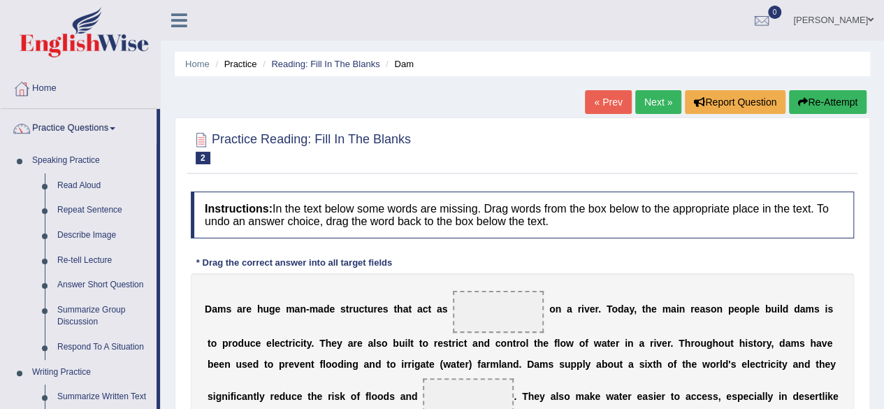
click at [163, 145] on div "Home Practice Reading: Fill In The Blanks Dam « Prev Next » Report Question Re-…" at bounding box center [522, 349] width 723 height 699
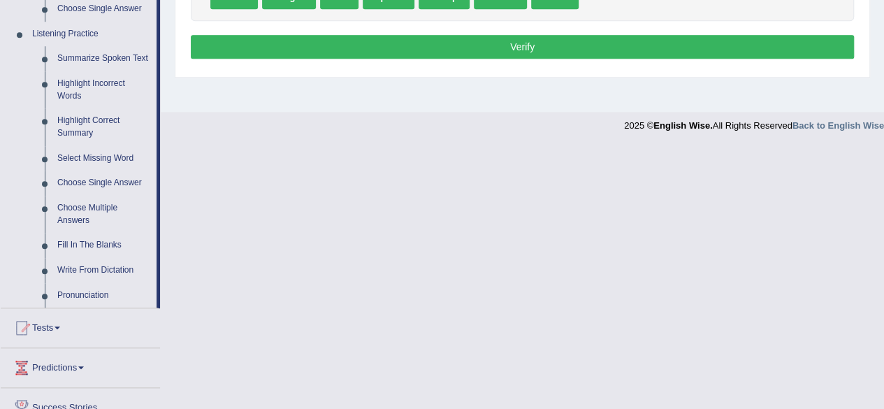
scroll to position [615, 0]
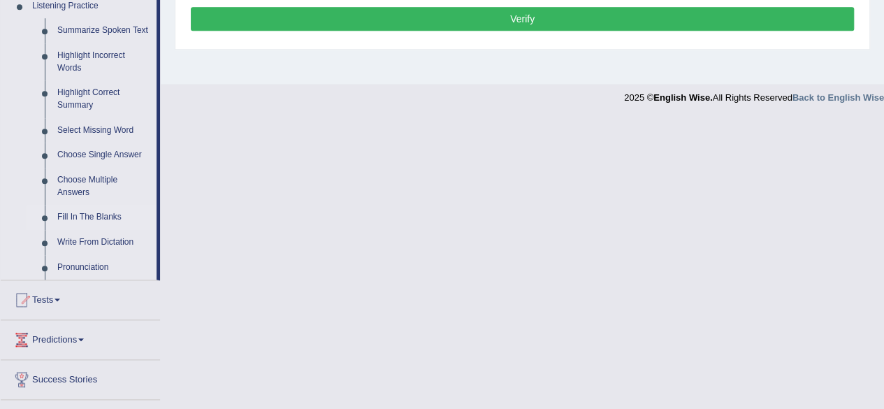
click at [103, 212] on link "Fill In The Blanks" at bounding box center [104, 217] width 106 height 25
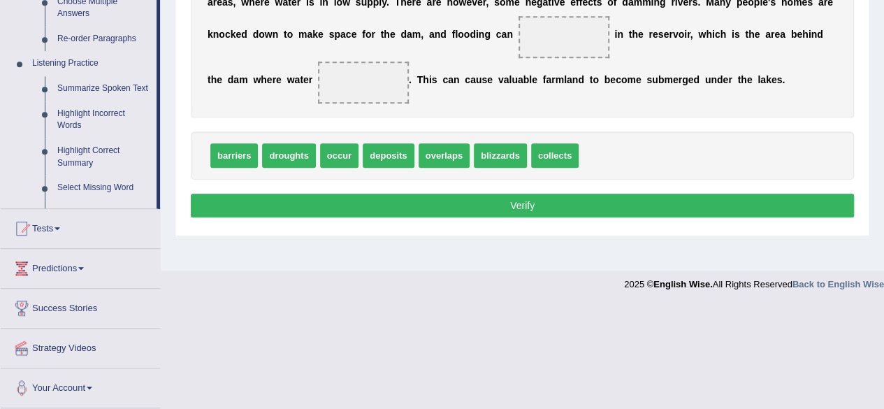
scroll to position [324, 0]
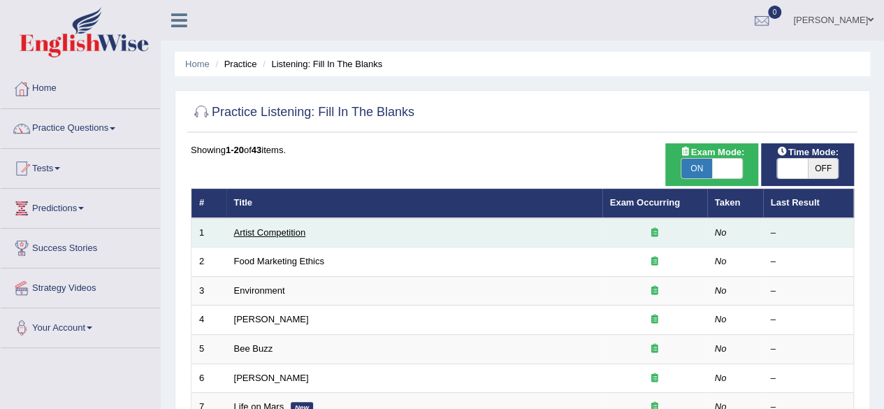
click at [284, 234] on link "Artist Competition" at bounding box center [270, 232] width 72 height 10
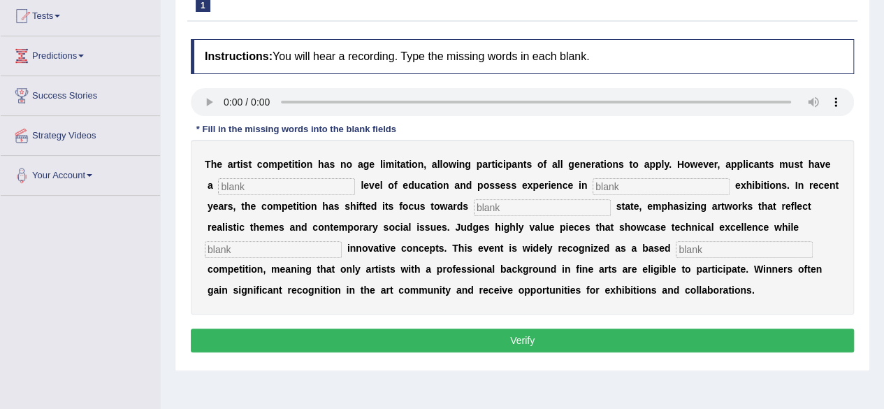
scroll to position [164, 0]
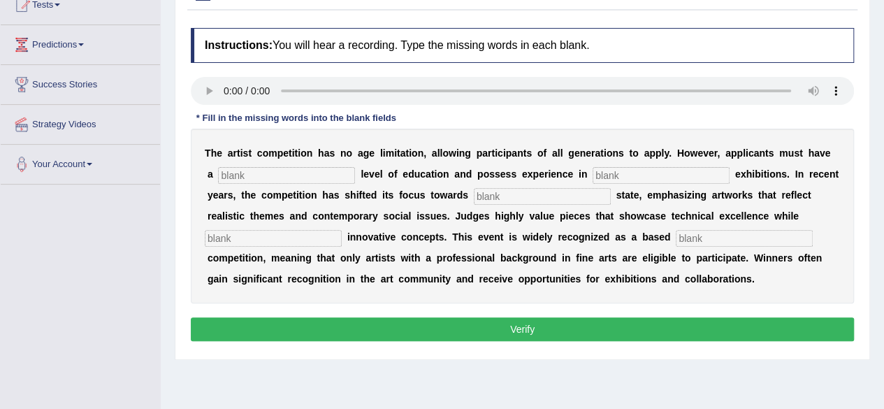
click at [232, 172] on input "text" at bounding box center [286, 175] width 137 height 17
type input "graduate"
click at [612, 174] on input "text" at bounding box center [661, 175] width 137 height 17
type input "sculpture"
click at [557, 201] on input "text" at bounding box center [542, 196] width 137 height 17
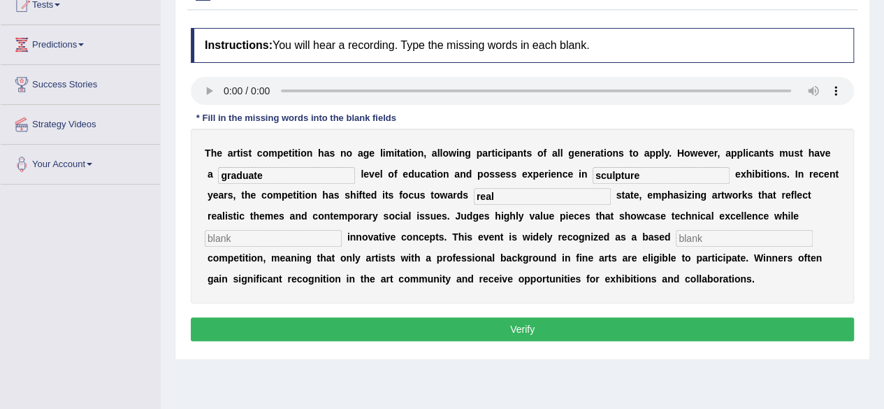
type input "real"
click at [303, 235] on input "text" at bounding box center [273, 238] width 137 height 17
type input "incorporating"
click at [693, 238] on input "text" at bounding box center [744, 238] width 137 height 17
type input "profession"
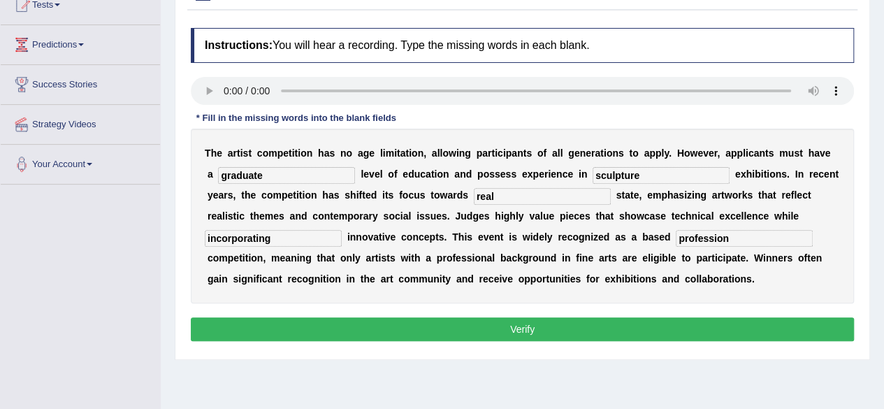
click at [664, 324] on button "Verify" at bounding box center [522, 329] width 663 height 24
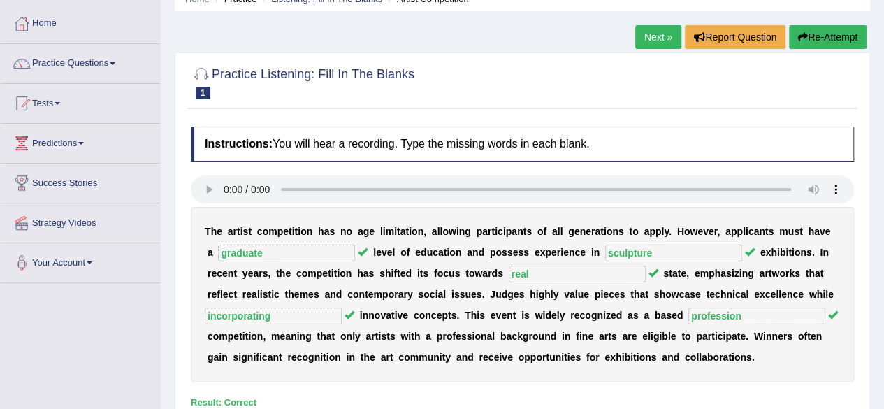
scroll to position [84, 0]
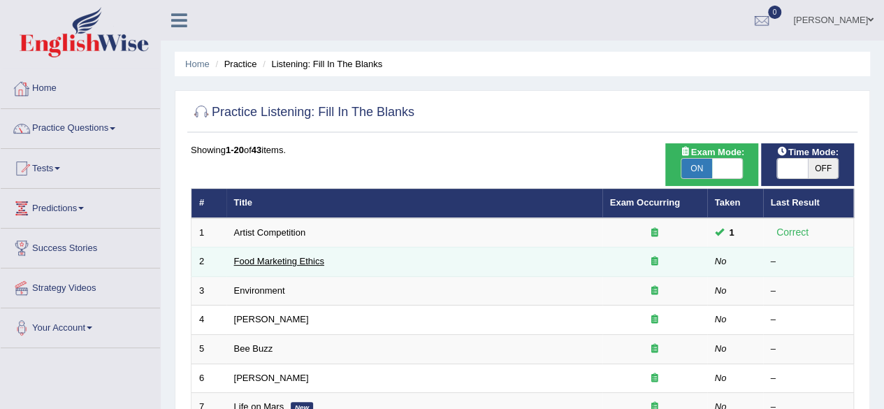
click at [271, 258] on link "Food Marketing Ethics" at bounding box center [279, 261] width 90 height 10
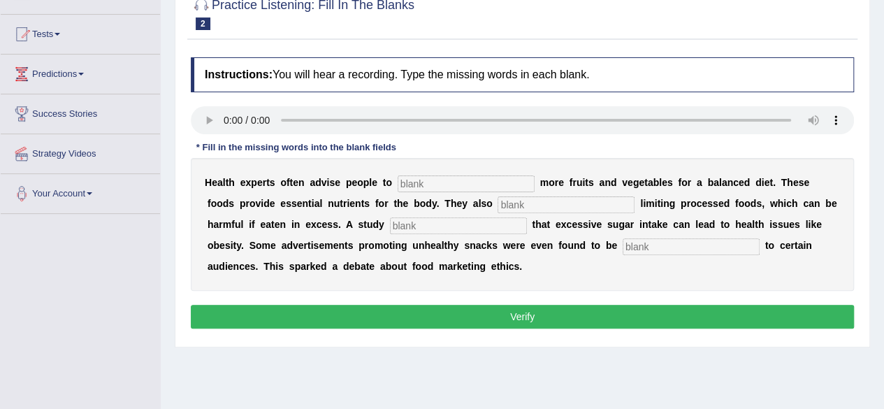
scroll to position [153, 0]
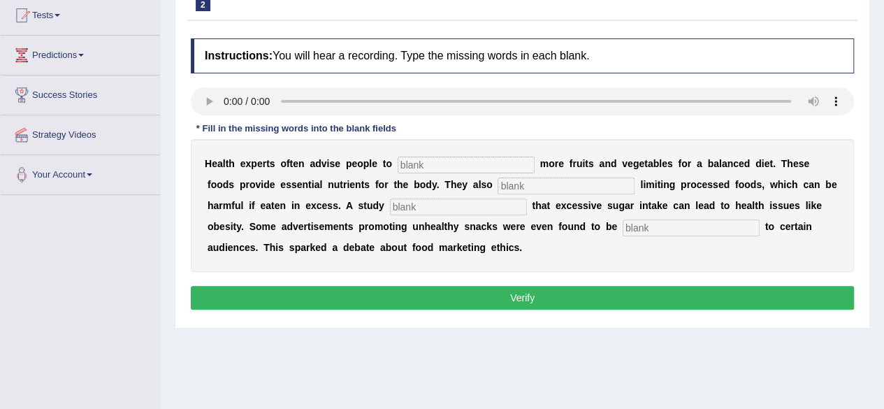
click at [412, 161] on input "text" at bounding box center [466, 165] width 137 height 17
type input "consume"
click at [516, 187] on input "text" at bounding box center [566, 186] width 137 height 17
click at [516, 184] on input "recomending" at bounding box center [566, 186] width 137 height 17
click at [530, 184] on input "recomending" at bounding box center [566, 186] width 137 height 17
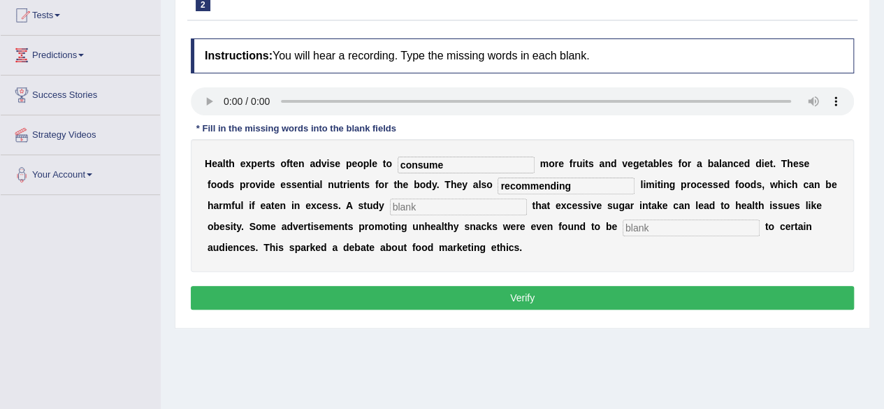
type input "recommending"
click at [447, 209] on input "text" at bounding box center [458, 207] width 137 height 17
type input "diagnosed"
click at [636, 227] on input "text" at bounding box center [691, 227] width 137 height 17
type input "offensive"
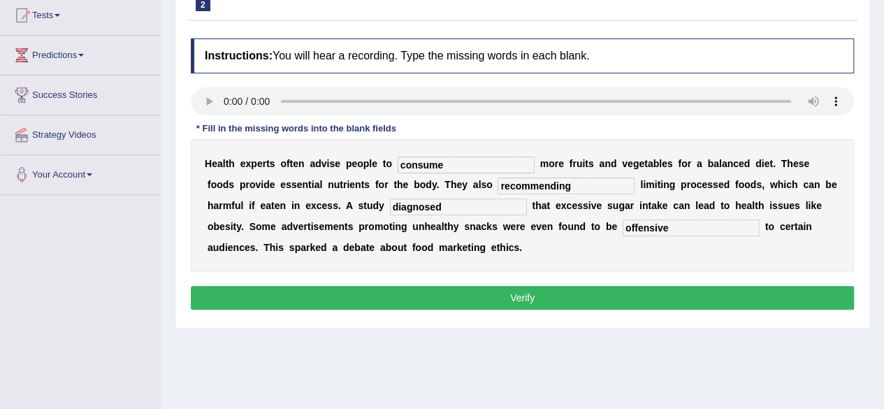
click at [663, 286] on button "Verify" at bounding box center [522, 298] width 663 height 24
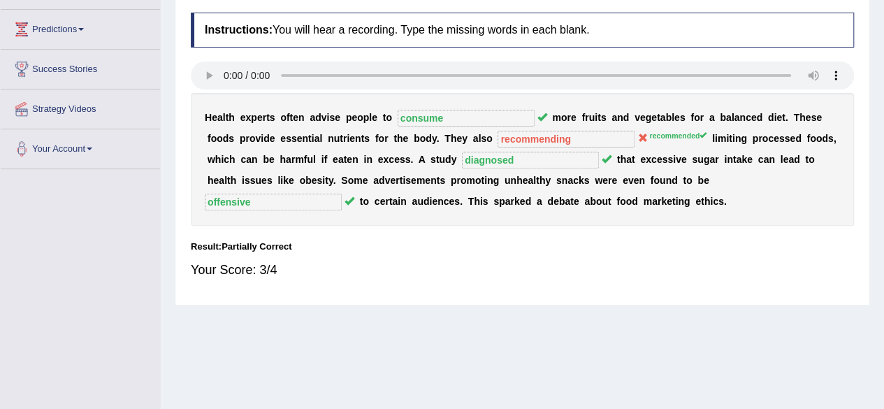
scroll to position [181, 0]
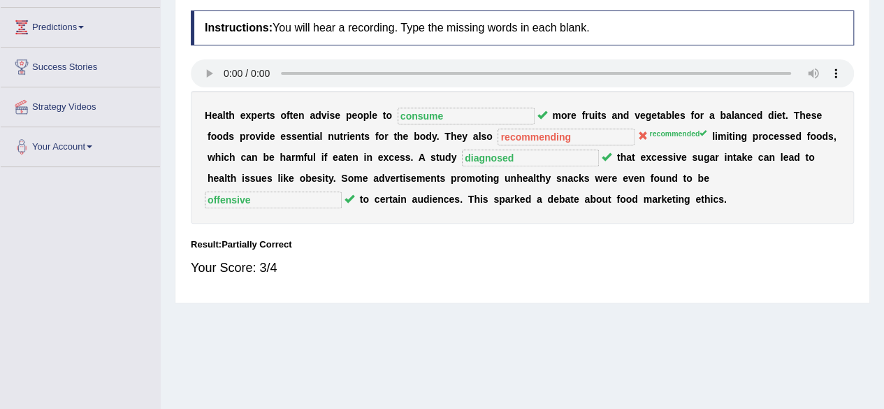
click at [427, 245] on div "Result:" at bounding box center [522, 244] width 663 height 13
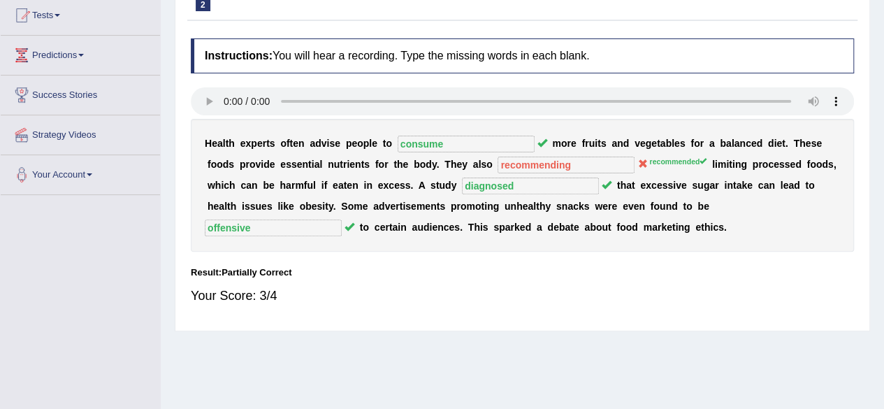
scroll to position [97, 0]
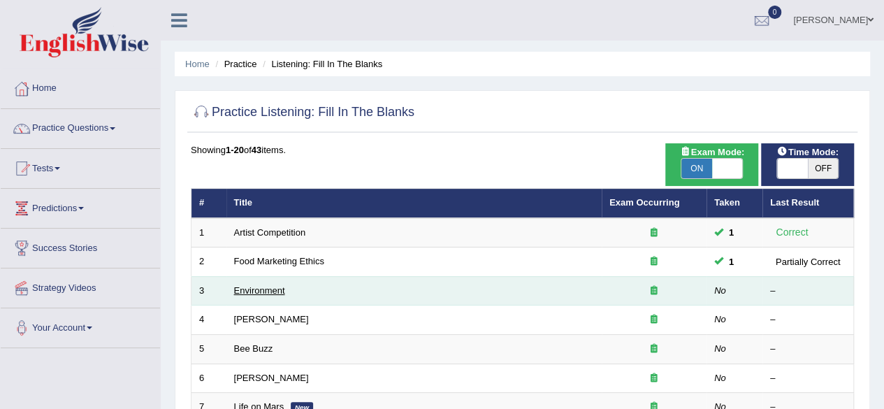
click at [256, 288] on link "Environment" at bounding box center [259, 290] width 51 height 10
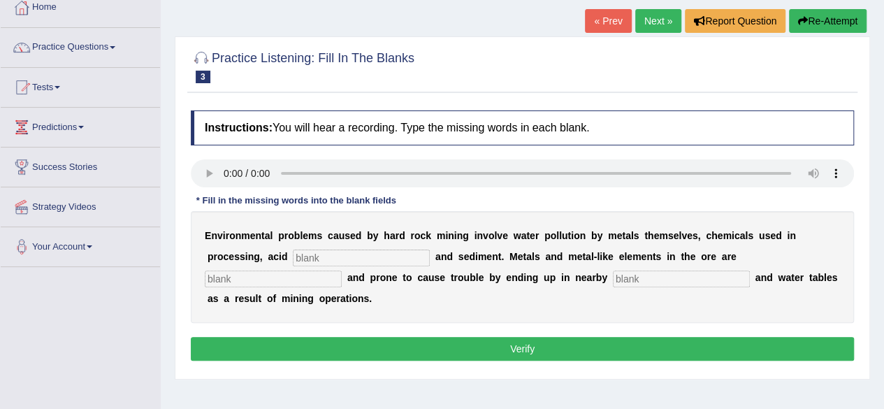
scroll to position [124, 0]
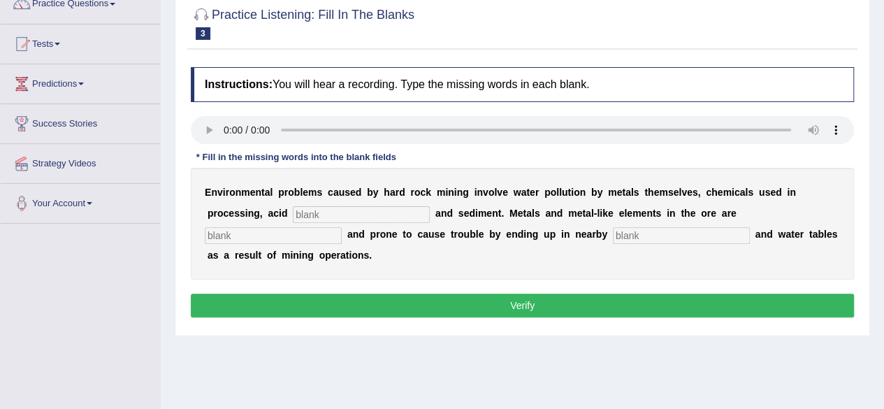
click at [315, 208] on input "text" at bounding box center [361, 214] width 137 height 17
type input "drainage"
click at [269, 227] on input "text" at bounding box center [273, 235] width 137 height 17
type input "toxic"
click at [626, 231] on input "text" at bounding box center [681, 235] width 137 height 17
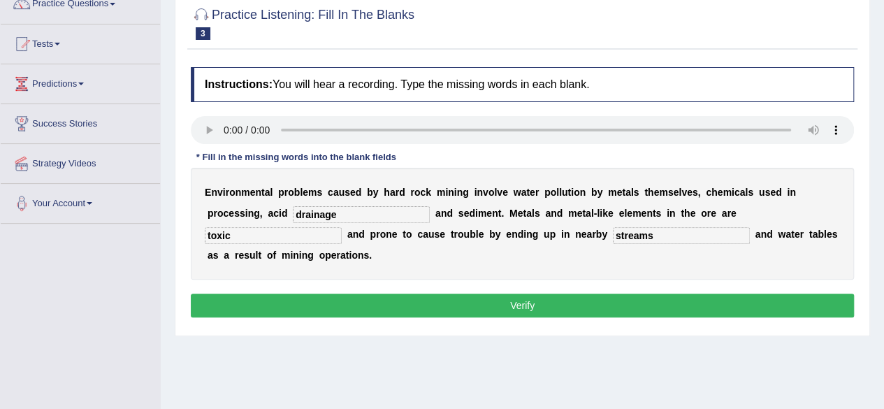
type input "streams"
click at [628, 296] on button "Verify" at bounding box center [522, 306] width 663 height 24
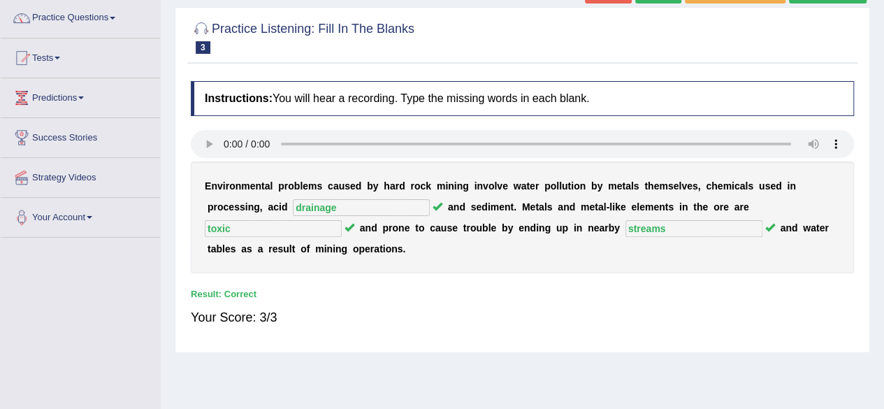
scroll to position [69, 0]
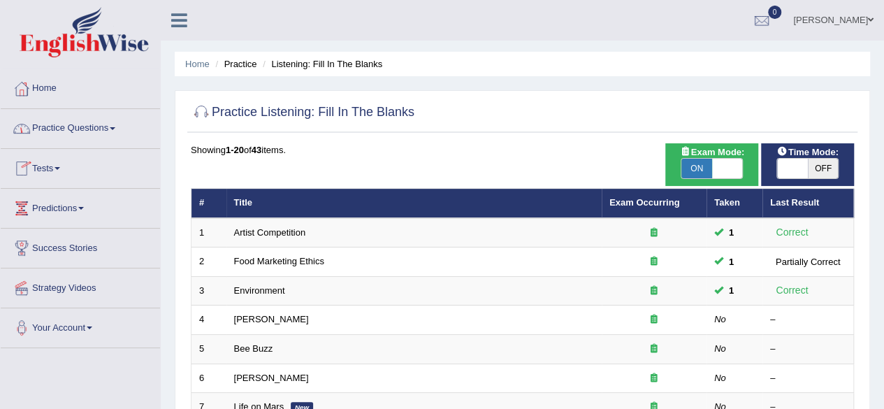
click at [109, 124] on link "Practice Questions" at bounding box center [80, 126] width 159 height 35
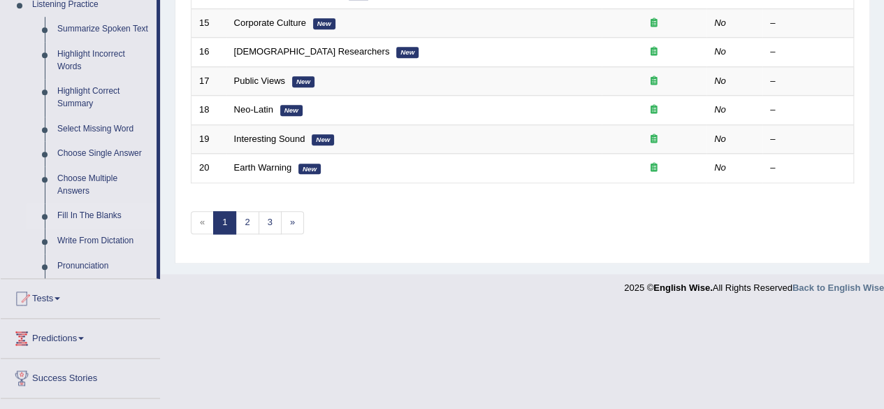
scroll to position [615, 0]
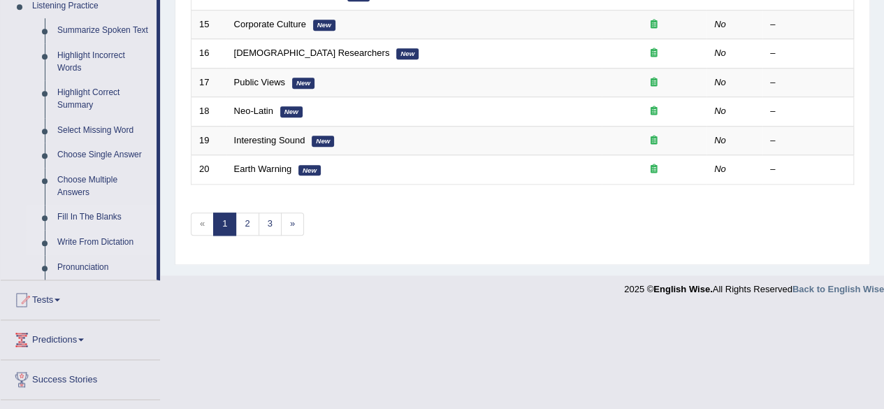
click at [120, 241] on link "Write From Dictation" at bounding box center [104, 242] width 106 height 25
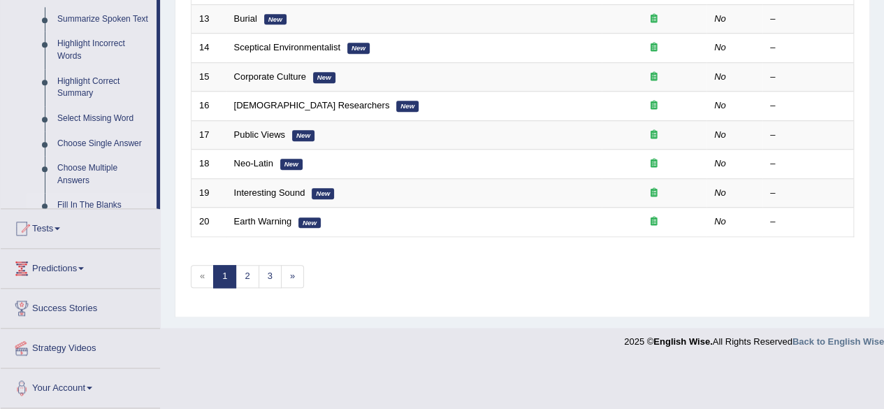
scroll to position [510, 0]
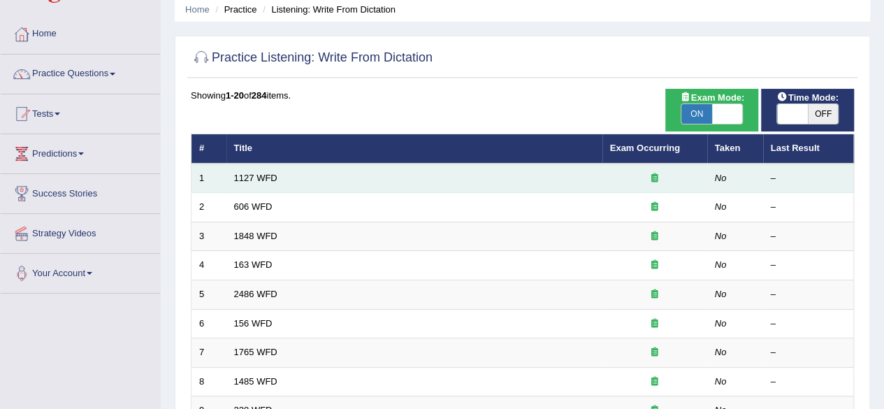
scroll to position [56, 0]
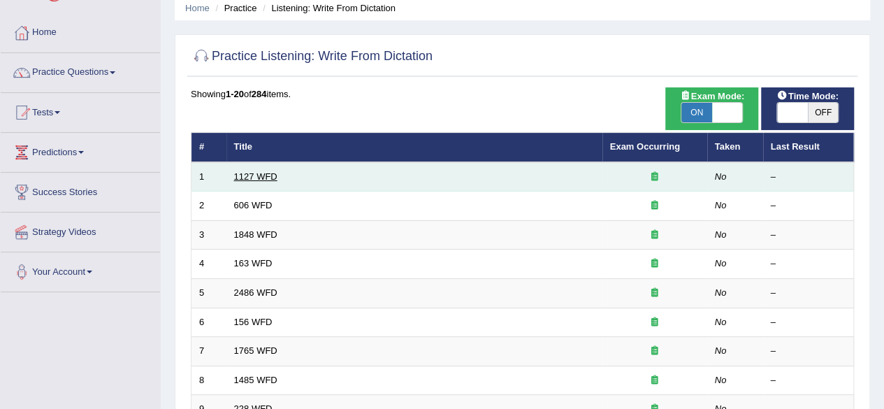
click at [264, 173] on link "1127 WFD" at bounding box center [255, 176] width 43 height 10
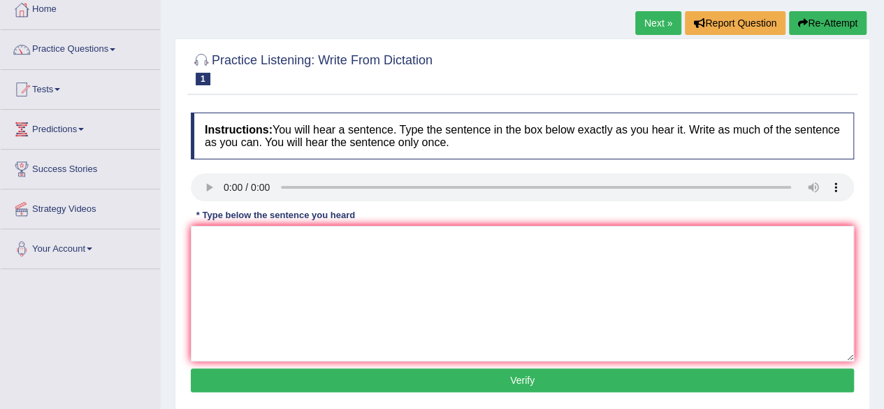
scroll to position [140, 0]
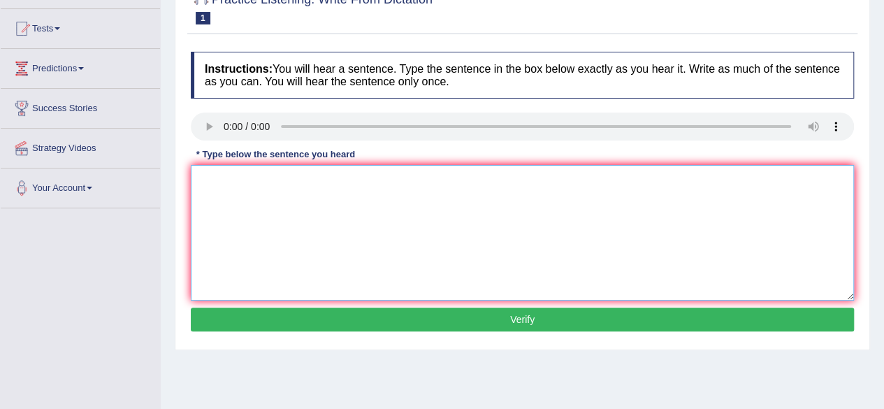
click at [201, 173] on textarea at bounding box center [522, 233] width 663 height 136
click at [291, 179] on textarea "A university degree is requirement for many professions." at bounding box center [522, 233] width 663 height 136
type textarea "A university degree is a requirement for many professions."
click at [528, 318] on button "Verify" at bounding box center [522, 320] width 663 height 24
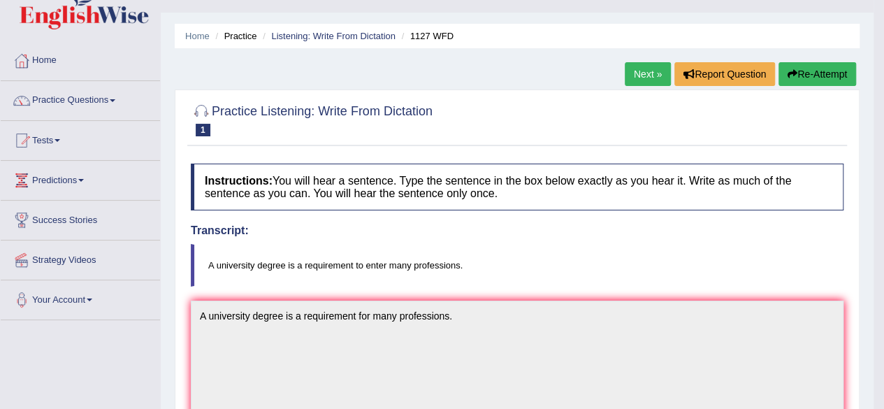
scroll to position [28, 0]
click at [656, 66] on link "Next »" at bounding box center [648, 74] width 46 height 24
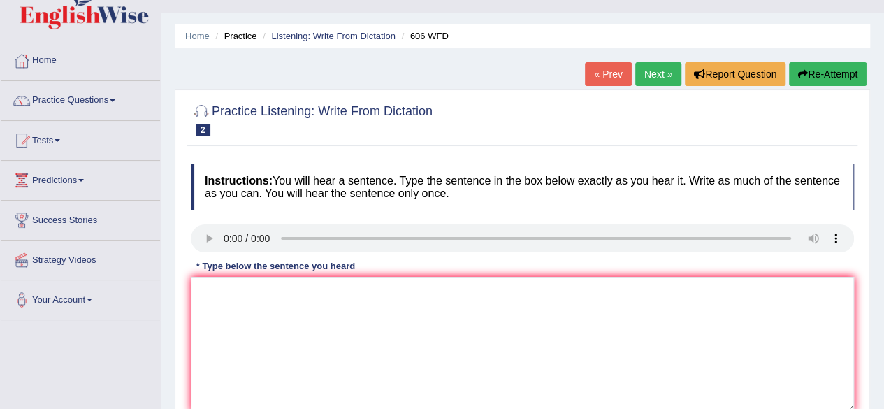
scroll to position [84, 0]
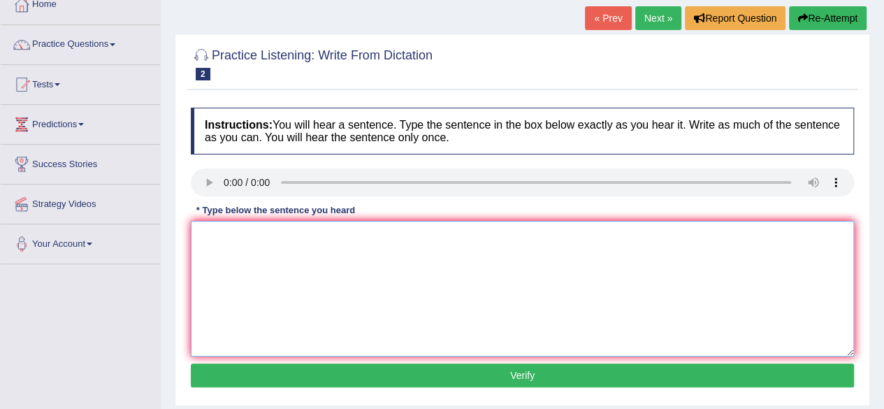
click at [224, 235] on textarea at bounding box center [522, 289] width 663 height 136
type textarea "Students will study the lecture in each in degrees."
click at [480, 378] on button "Verify" at bounding box center [522, 375] width 663 height 24
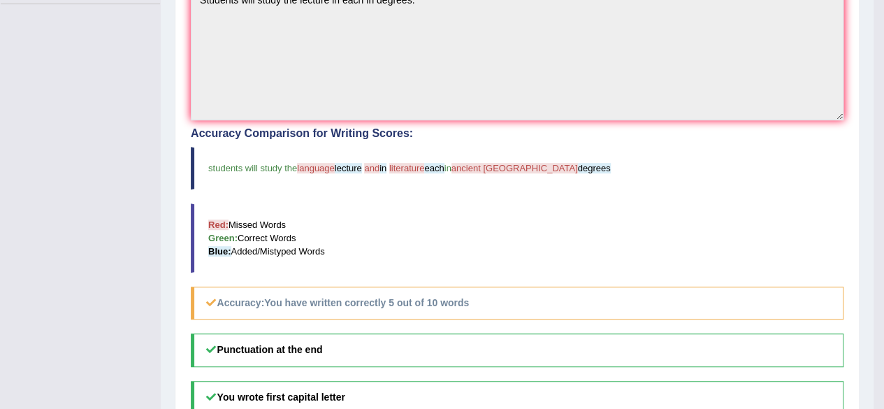
scroll to position [363, 0]
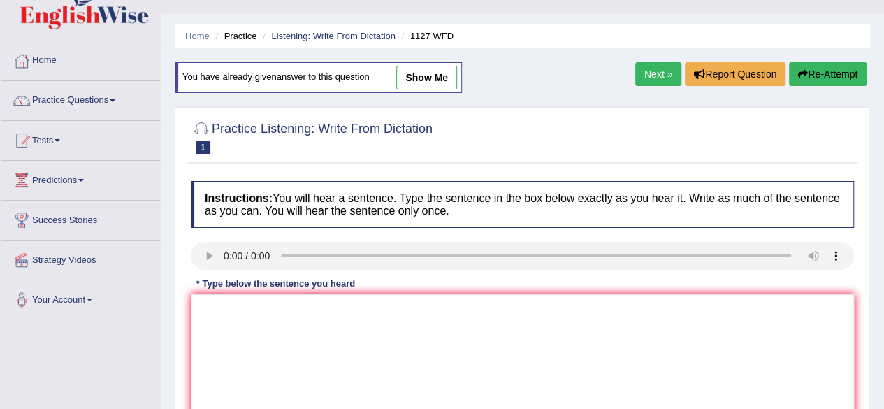
click at [117, 97] on link "Practice Questions" at bounding box center [80, 98] width 159 height 35
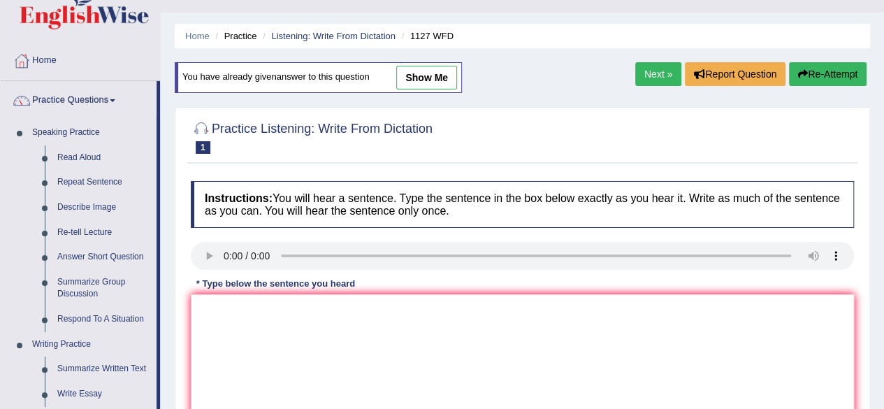
click at [165, 131] on div "Home Practice Listening: Write From Dictation 1127 WFD You have already given a…" at bounding box center [522, 321] width 723 height 699
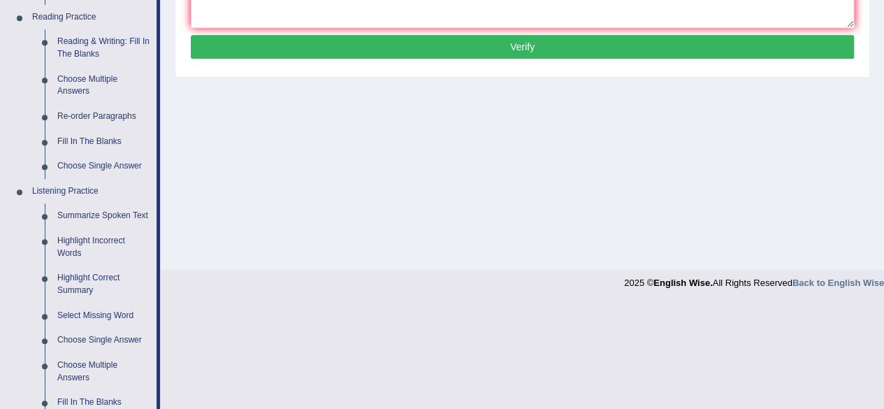
scroll to position [587, 0]
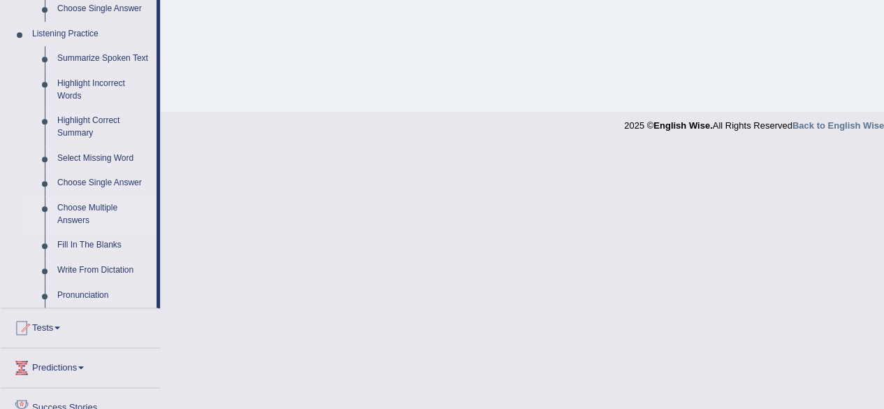
click at [78, 206] on link "Choose Multiple Answers" at bounding box center [104, 214] width 106 height 37
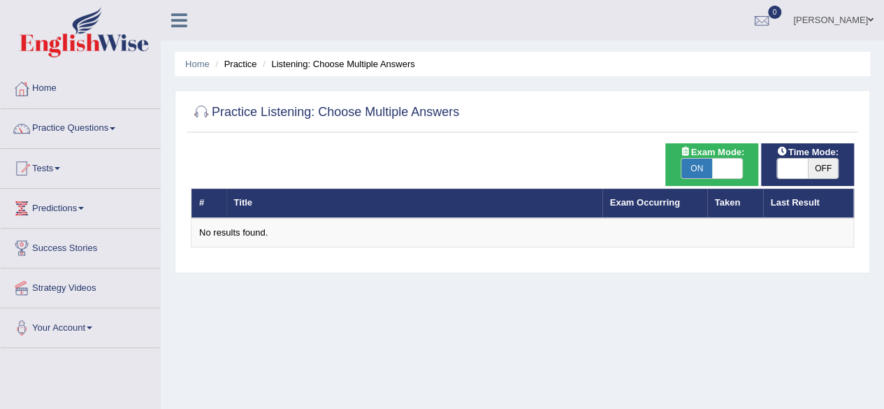
click at [696, 168] on span "ON" at bounding box center [697, 169] width 31 height 20
checkbox input "false"
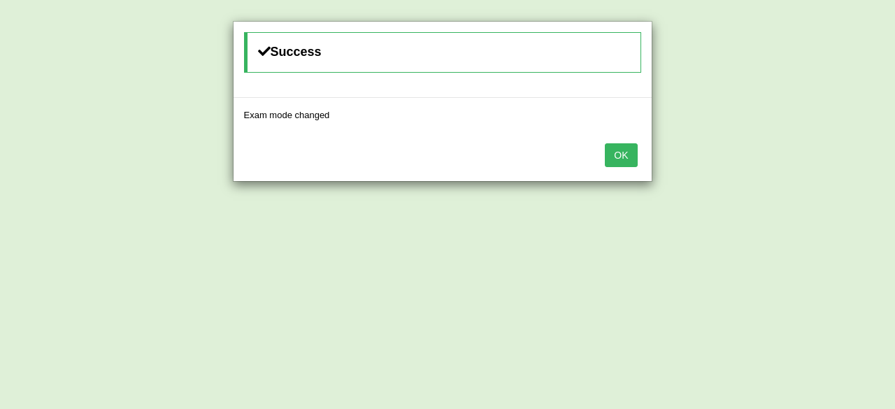
click at [616, 161] on button "OK" at bounding box center [621, 155] width 32 height 24
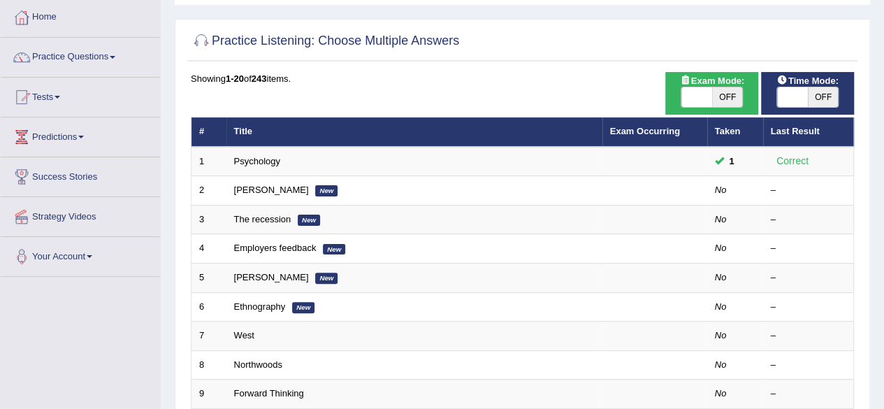
scroll to position [140, 0]
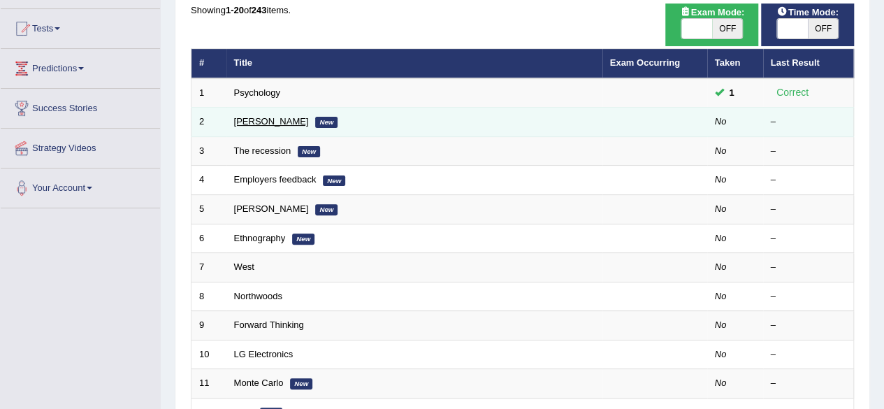
click at [250, 124] on link "[PERSON_NAME]" at bounding box center [271, 121] width 75 height 10
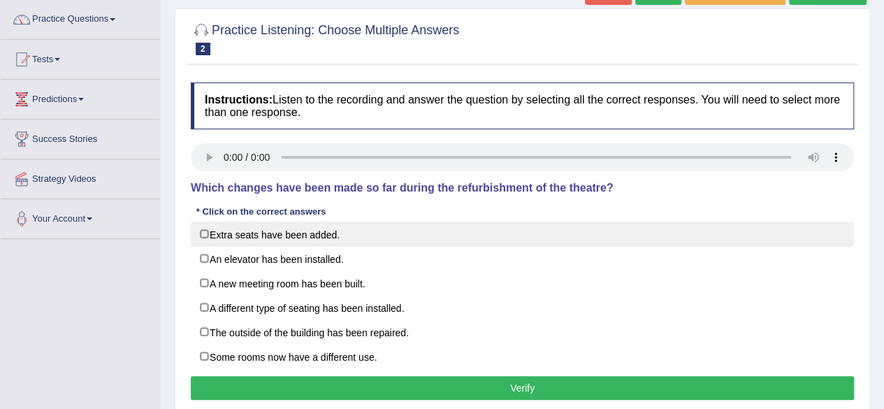
scroll to position [112, 0]
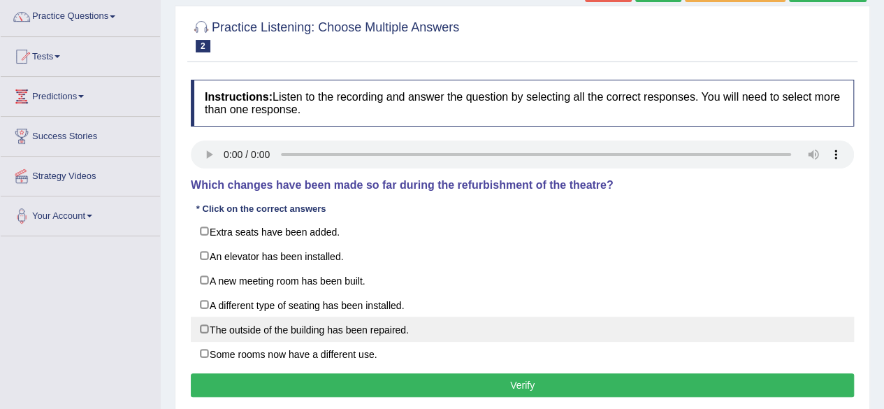
click at [208, 323] on label "The outside of the building has been repaired." at bounding box center [522, 329] width 663 height 25
checkbox input "true"
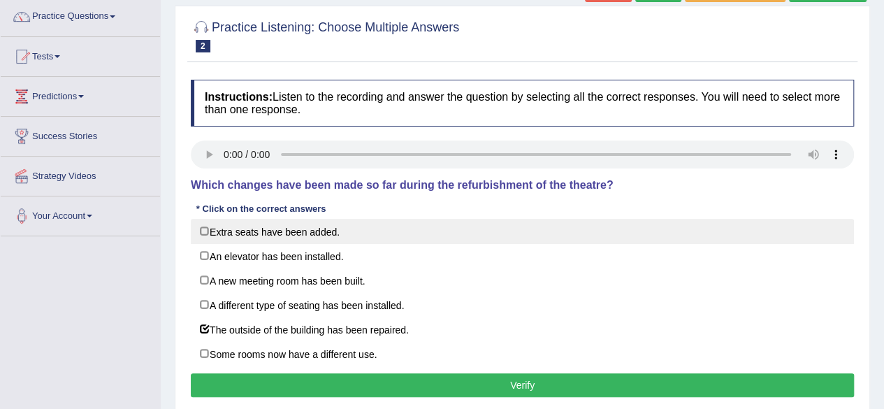
click at [202, 230] on label "Extra seats have been added." at bounding box center [522, 231] width 663 height 25
checkbox input "true"
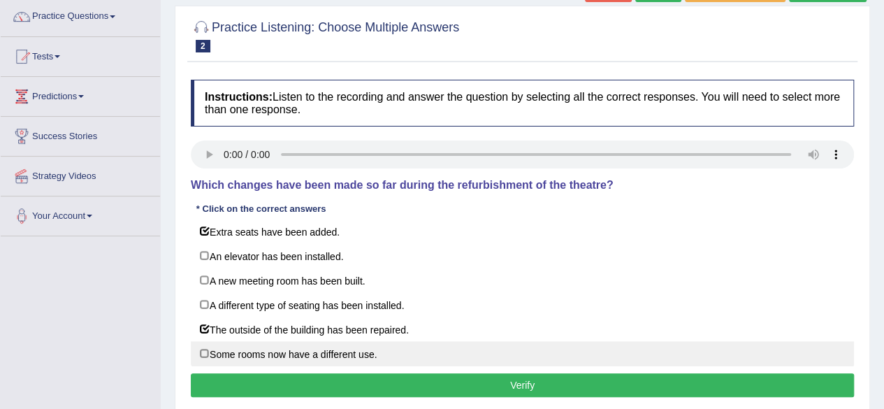
click at [206, 349] on label "Some rooms now have a different use." at bounding box center [522, 353] width 663 height 25
checkbox input "true"
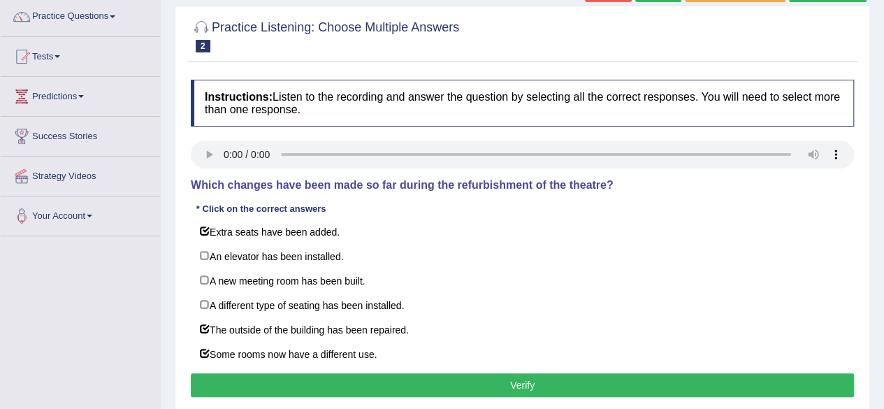
click at [394, 384] on button "Verify" at bounding box center [522, 385] width 663 height 24
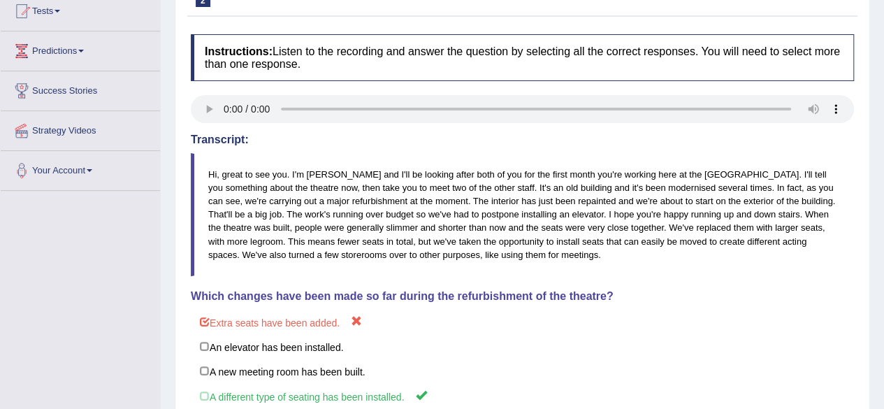
scroll to position [28, 0]
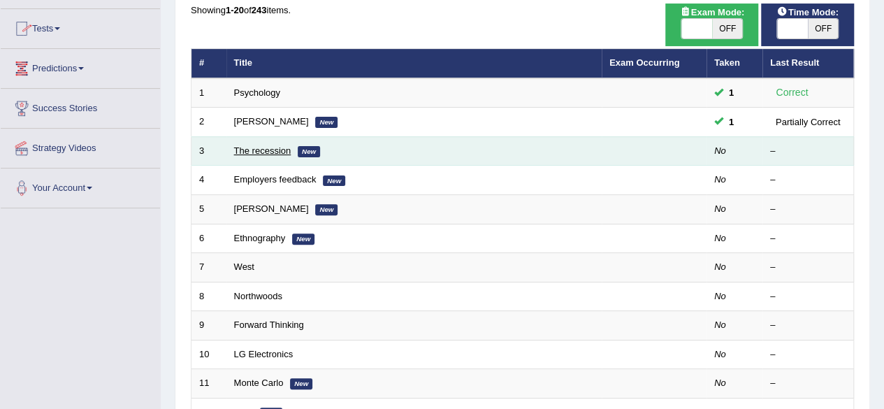
click at [265, 151] on link "The recession" at bounding box center [262, 150] width 57 height 10
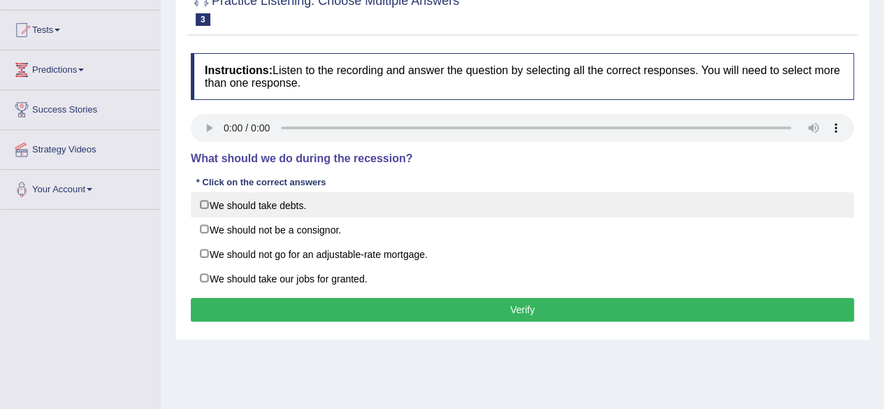
scroll to position [140, 0]
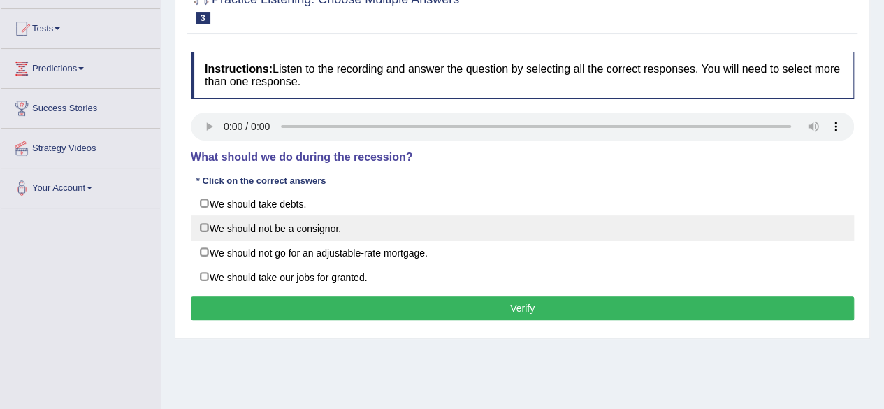
click at [206, 230] on label "We should not be a consignor." at bounding box center [522, 227] width 663 height 25
checkbox input "true"
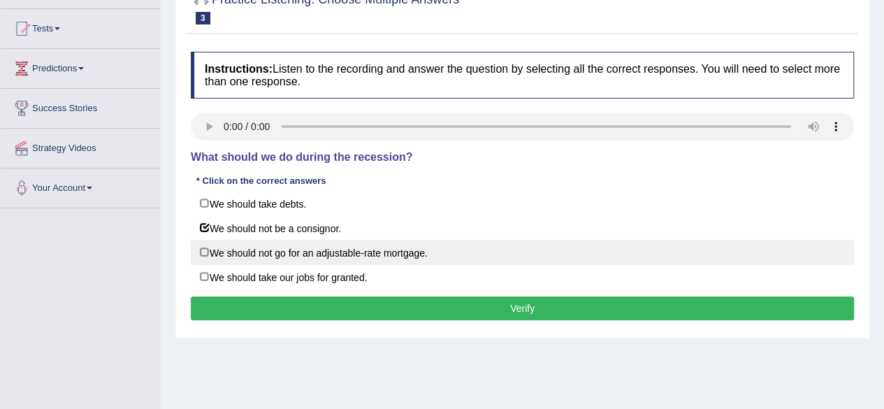
click at [201, 251] on label "We should not go for an adjustable-rate mortgage." at bounding box center [522, 252] width 663 height 25
checkbox input "true"
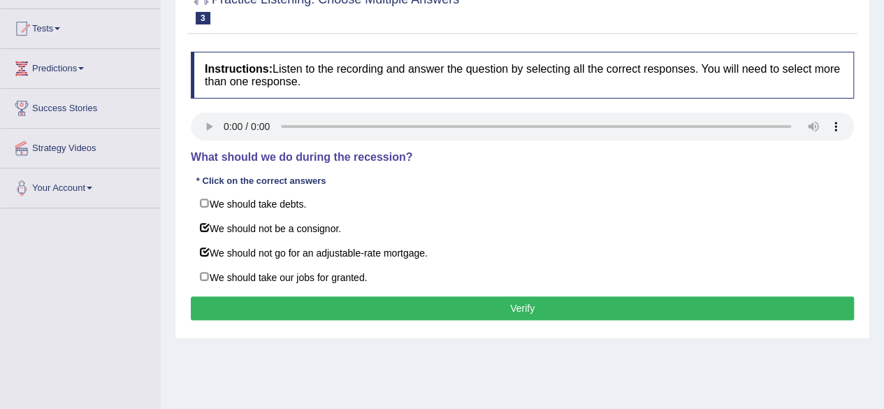
click at [315, 308] on button "Verify" at bounding box center [522, 308] width 663 height 24
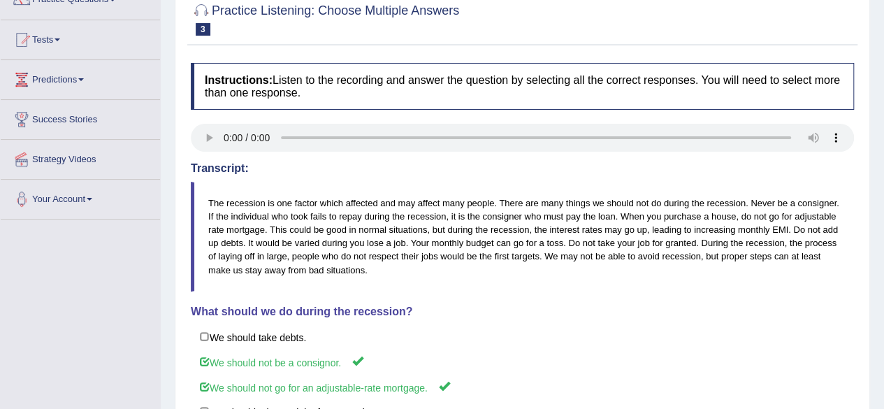
scroll to position [56, 0]
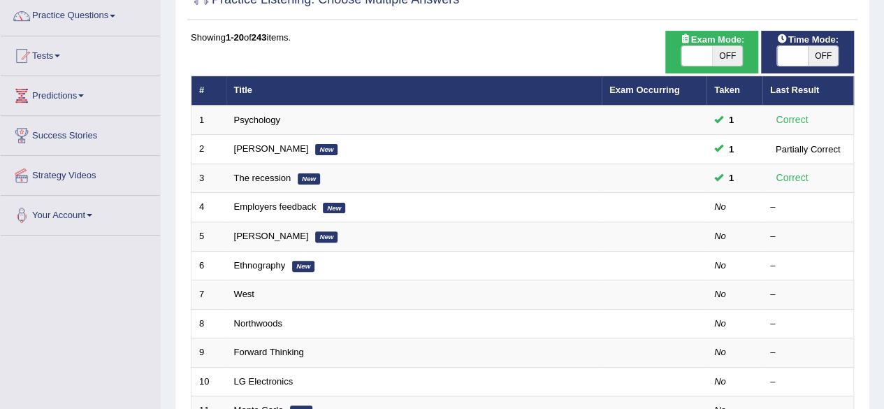
scroll to position [112, 0]
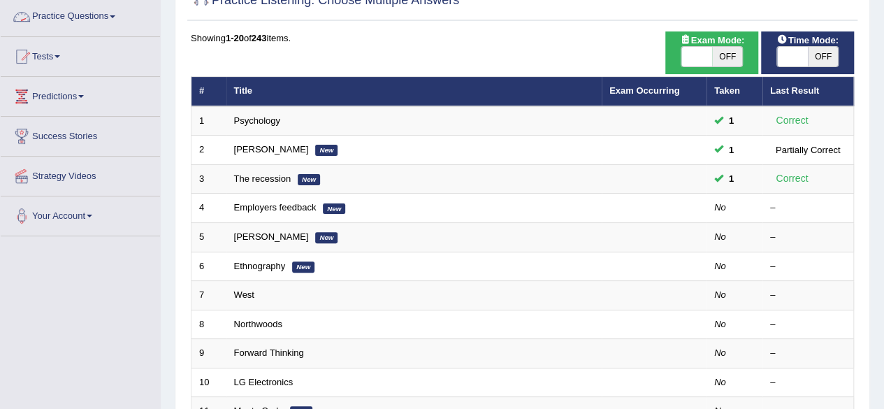
click at [102, 22] on link "Practice Questions" at bounding box center [80, 14] width 159 height 35
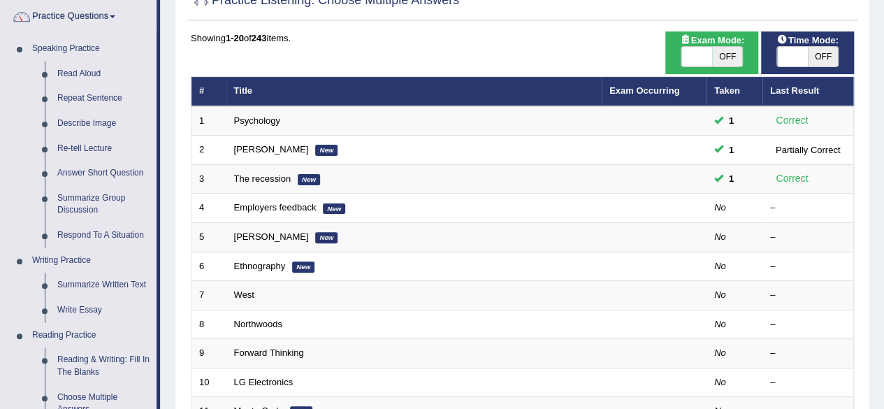
click at [170, 61] on div "Home Practice Listening: Choose Multiple Answers Practice Listening: Choose Mul…" at bounding box center [522, 333] width 723 height 891
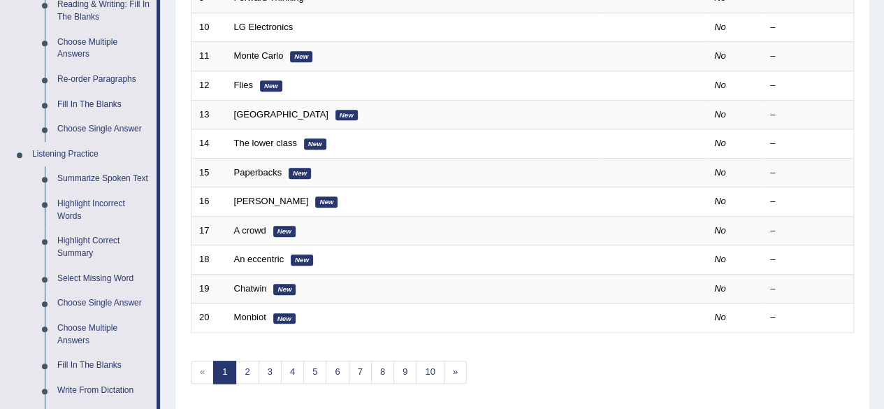
scroll to position [531, 0]
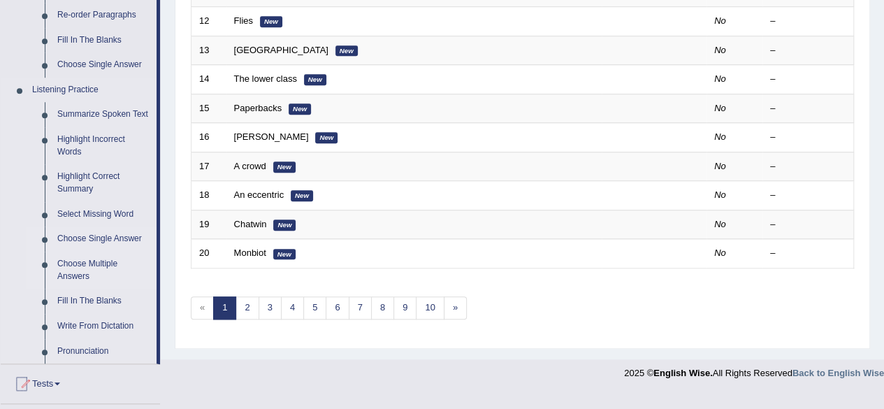
click at [99, 235] on link "Choose Single Answer" at bounding box center [104, 238] width 106 height 25
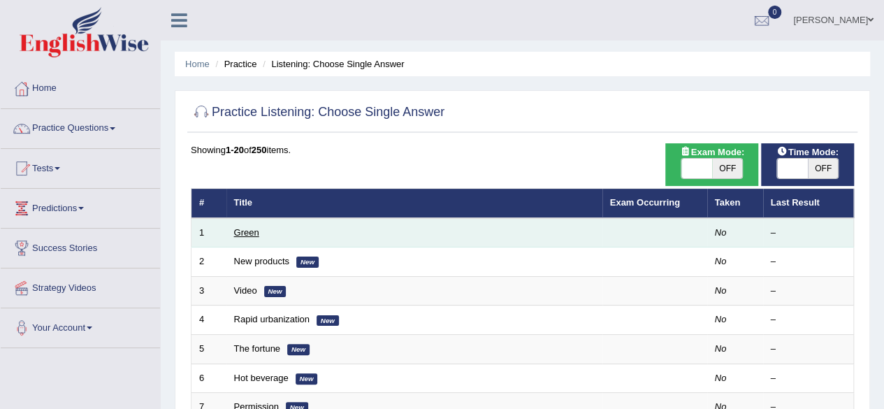
click at [249, 236] on link "Green" at bounding box center [246, 232] width 25 height 10
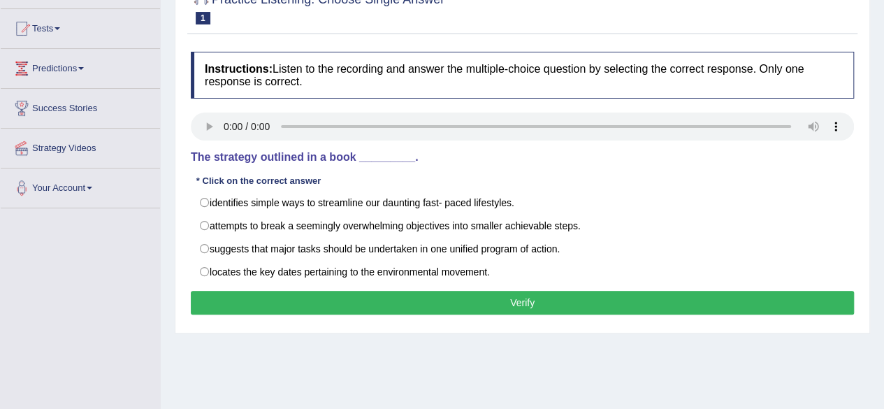
scroll to position [168, 0]
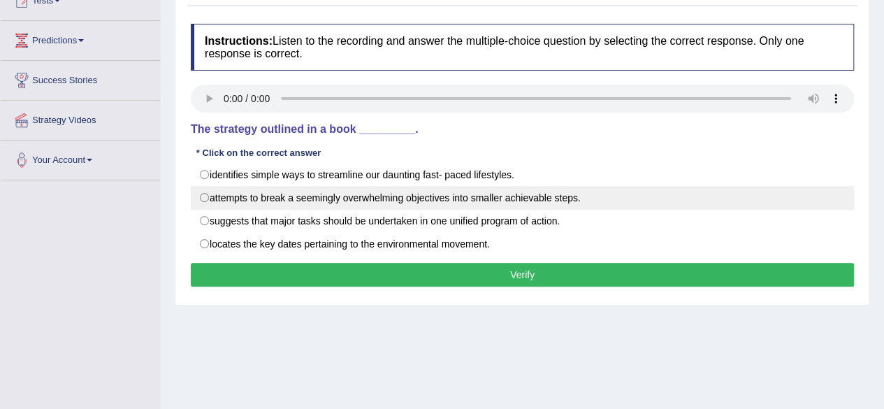
click at [205, 196] on label "attempts to break a seemingly overwhelming objectives into smaller achievable s…" at bounding box center [522, 198] width 663 height 24
radio input "true"
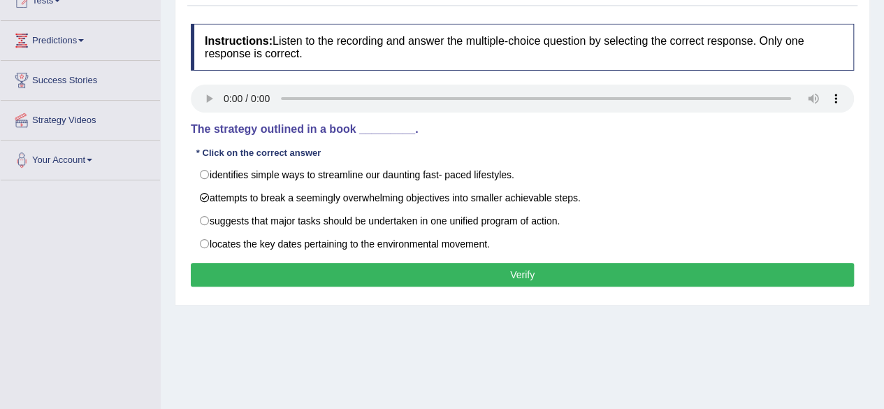
click at [367, 271] on button "Verify" at bounding box center [522, 275] width 663 height 24
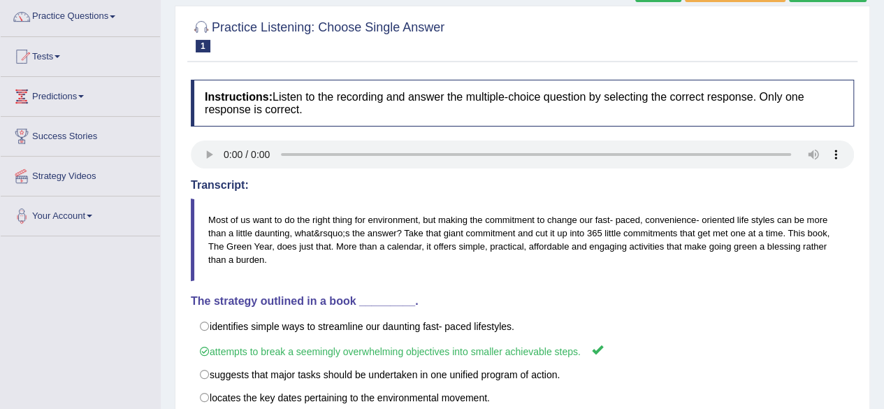
scroll to position [140, 0]
